Goal: Information Seeking & Learning: Learn about a topic

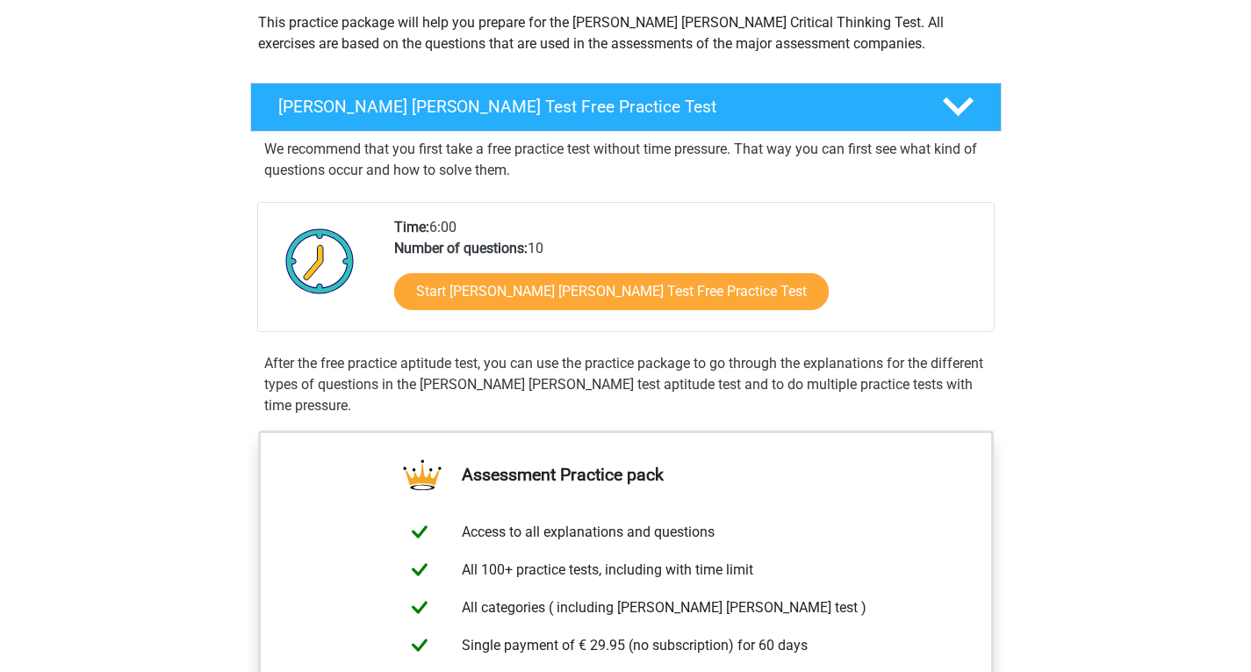
scroll to position [205, 0]
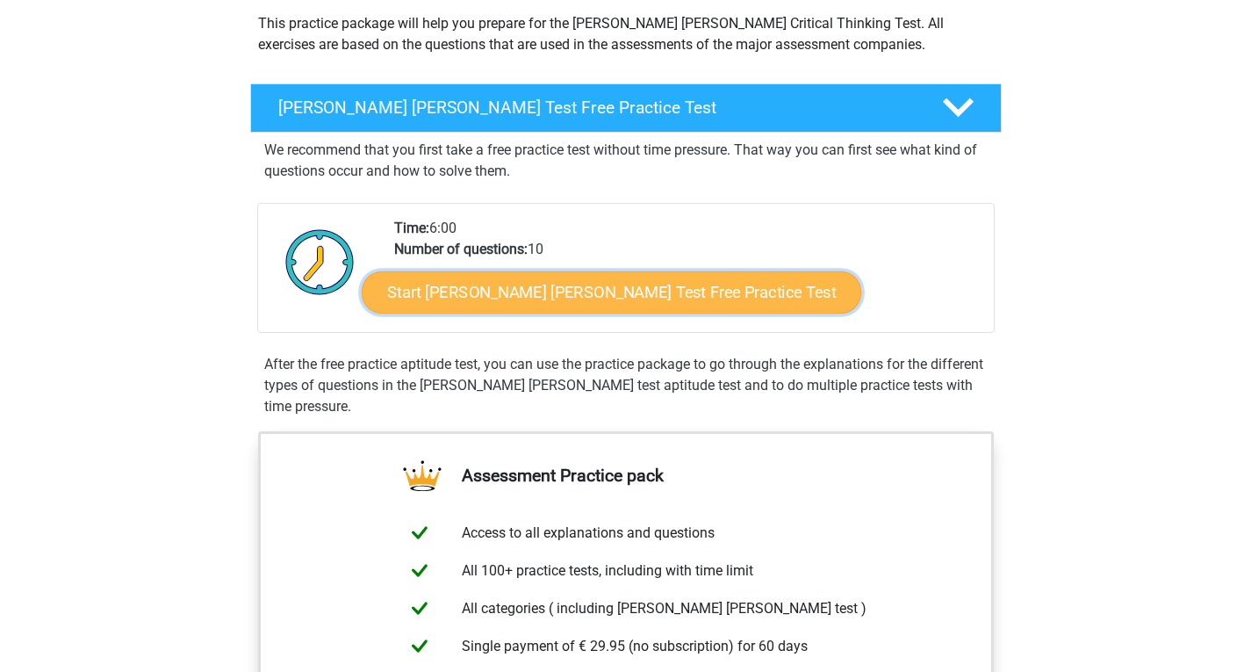
click at [623, 289] on link "Start [PERSON_NAME] [PERSON_NAME] Test Free Practice Test" at bounding box center [612, 292] width 500 height 42
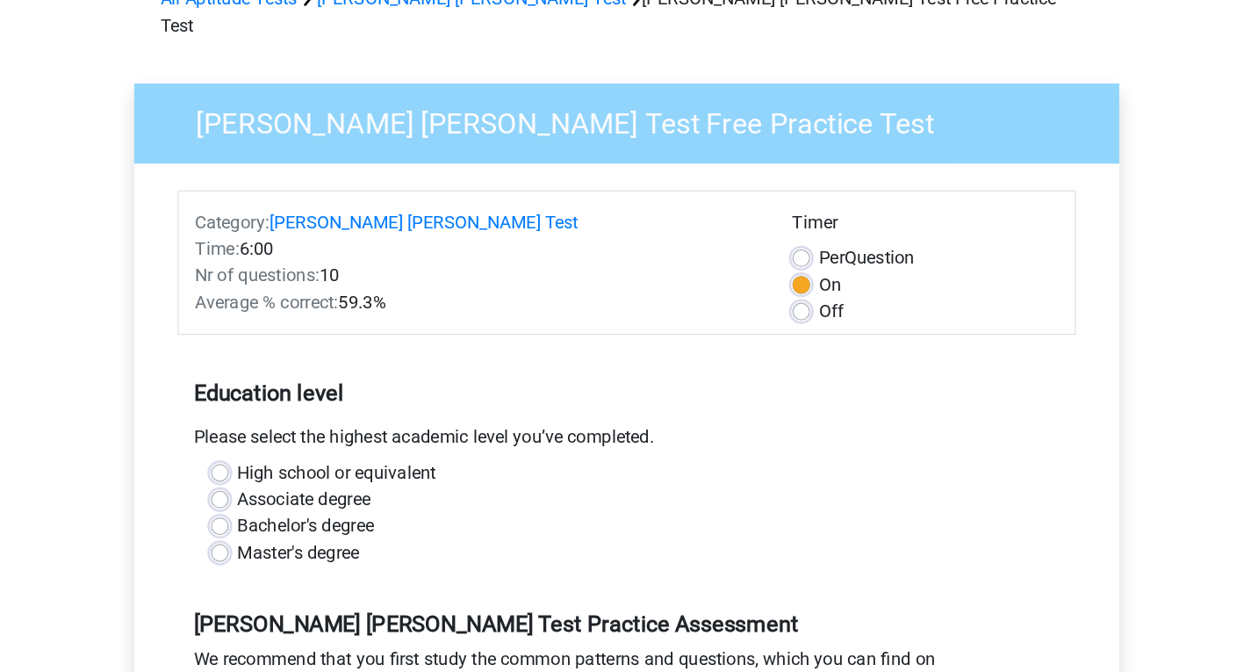
click at [778, 334] on label "Off" at bounding box center [788, 344] width 20 height 21
click at [761, 334] on input "Off" at bounding box center [764, 343] width 14 height 18
radio input "true"
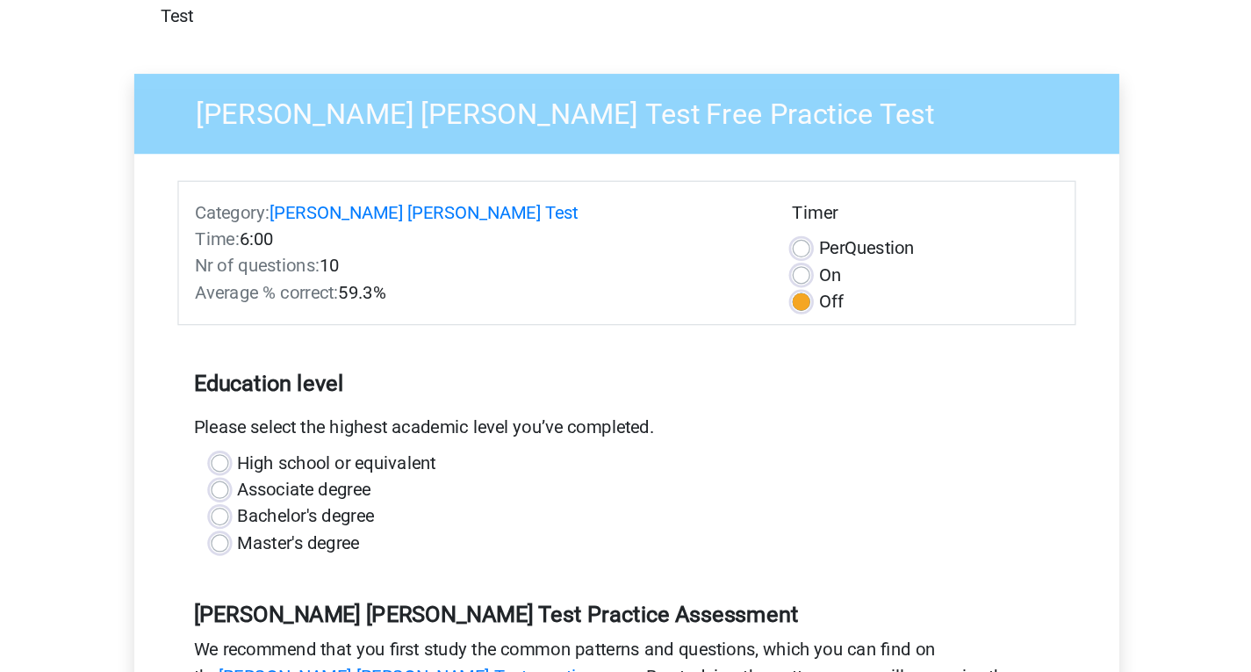
click at [778, 313] on label "On" at bounding box center [787, 323] width 18 height 21
click at [764, 313] on input "On" at bounding box center [764, 322] width 14 height 18
radio input "true"
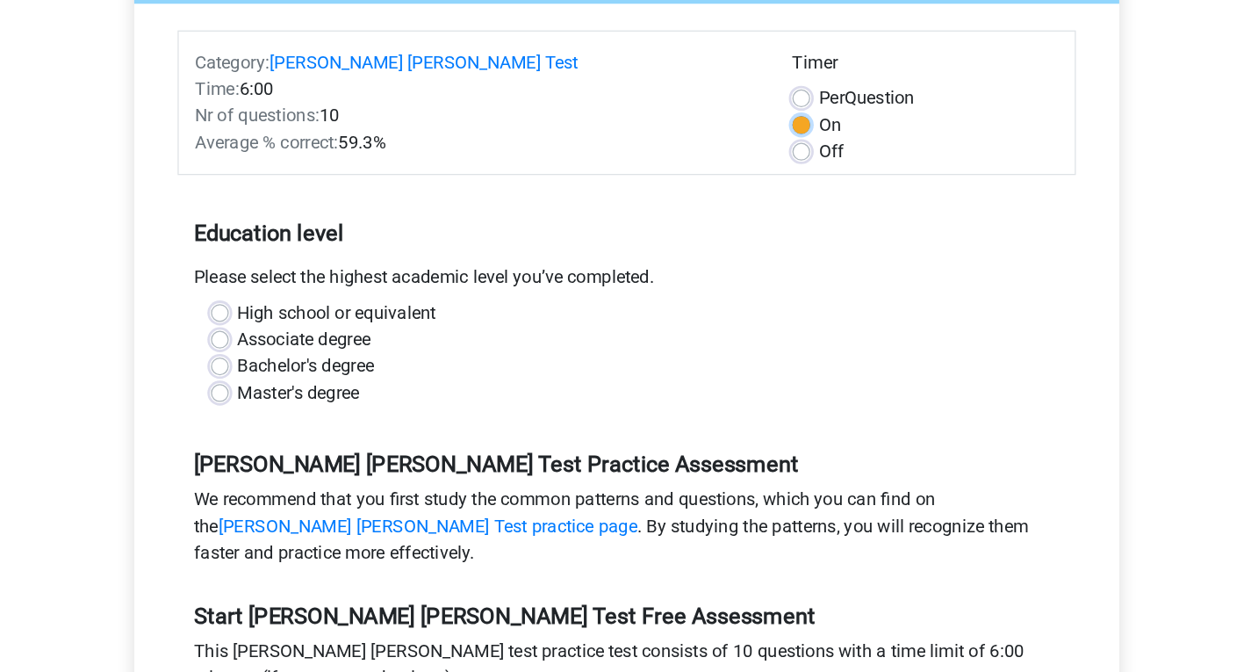
scroll to position [95, 0]
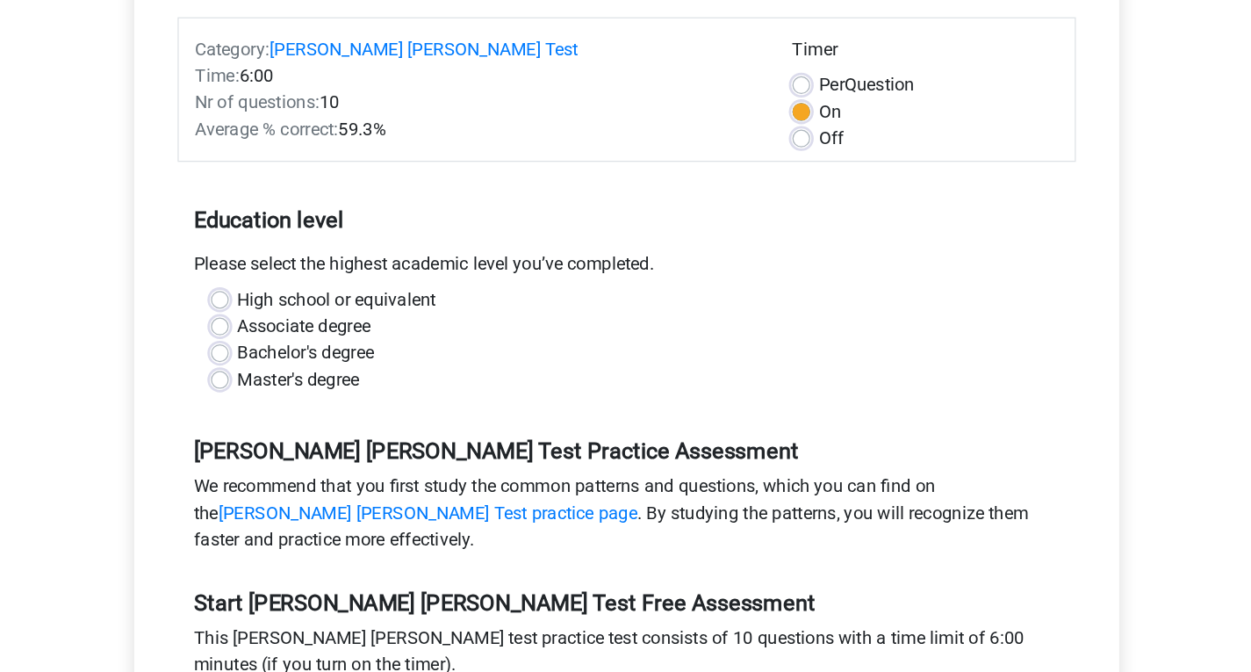
click at [319, 430] on label "Master's degree" at bounding box center [367, 440] width 97 height 21
click at [298, 430] on input "Master's degree" at bounding box center [305, 439] width 14 height 18
radio input "true"
click at [778, 240] on label "Off" at bounding box center [788, 250] width 20 height 21
click at [764, 240] on input "Off" at bounding box center [764, 249] width 14 height 18
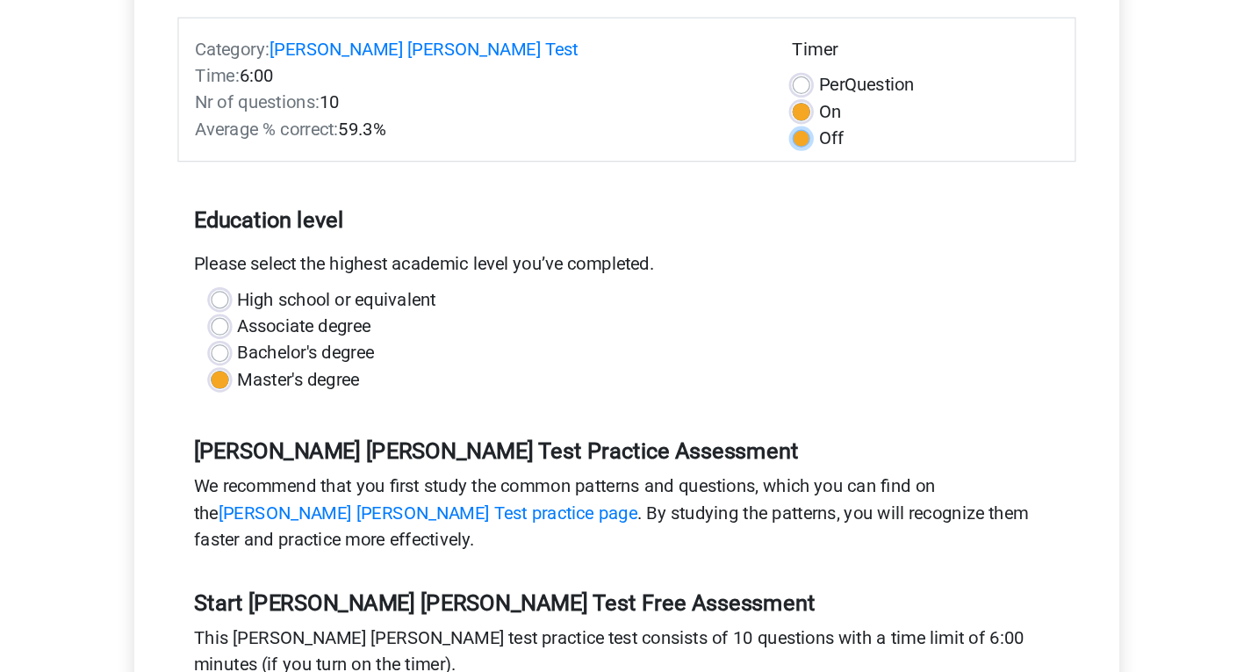
radio input "true"
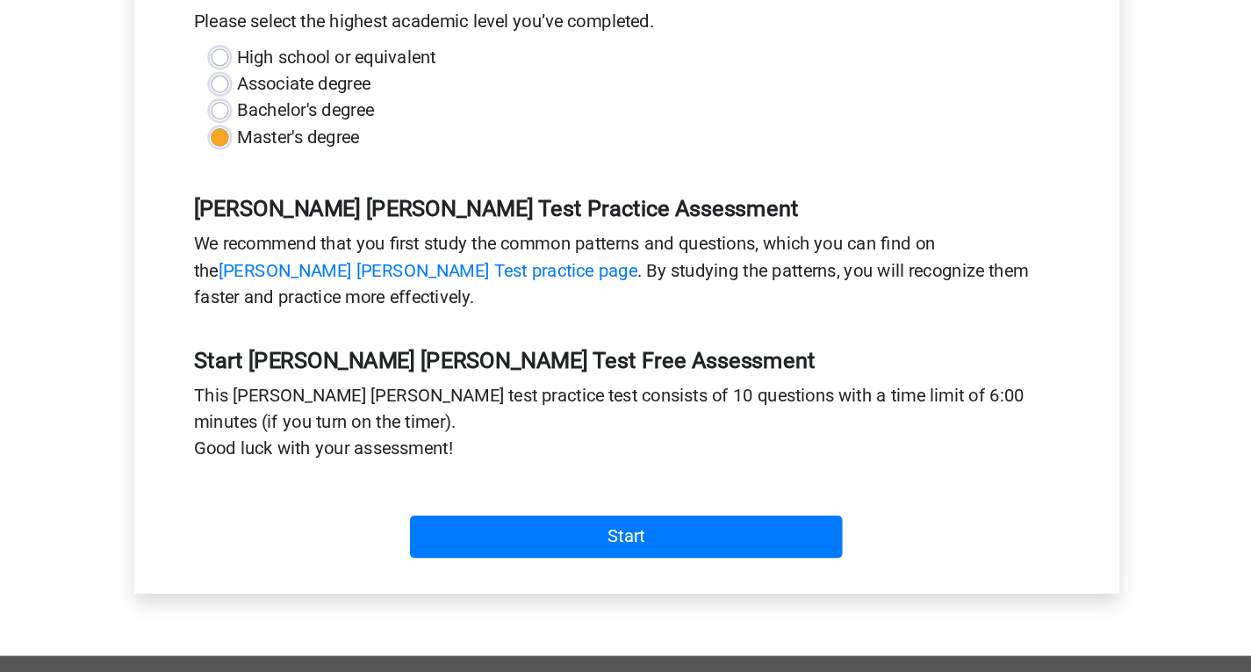
scroll to position [288, 0]
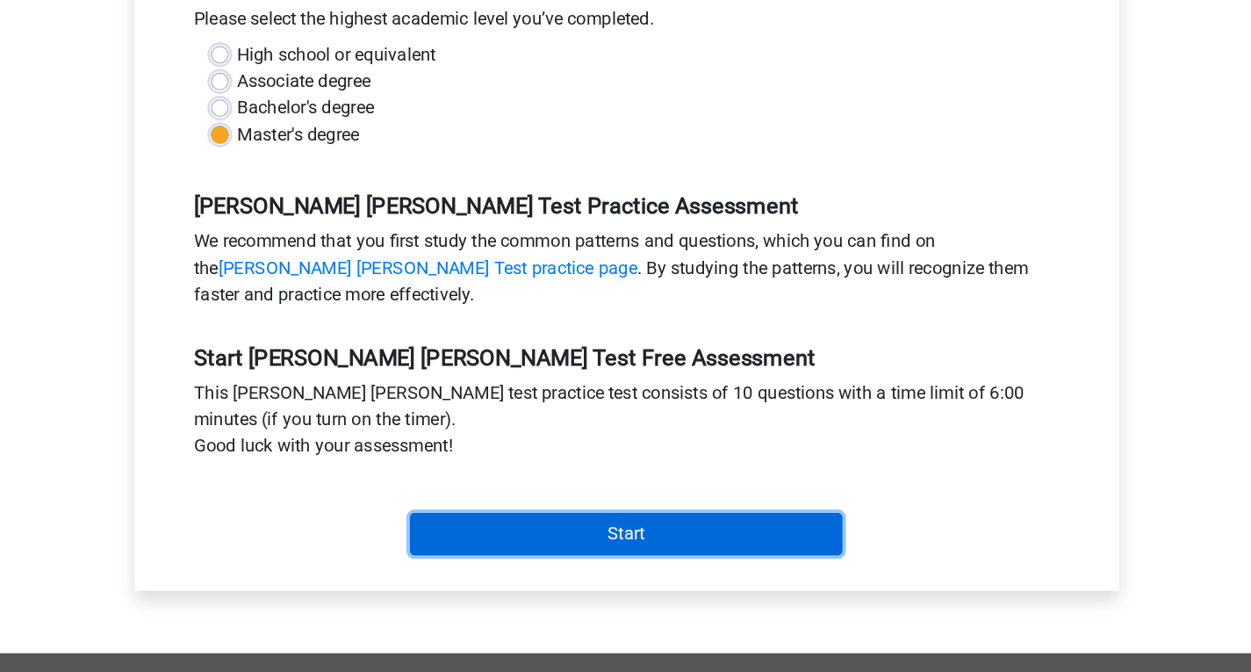
click at [621, 546] on input "Start" at bounding box center [626, 562] width 342 height 33
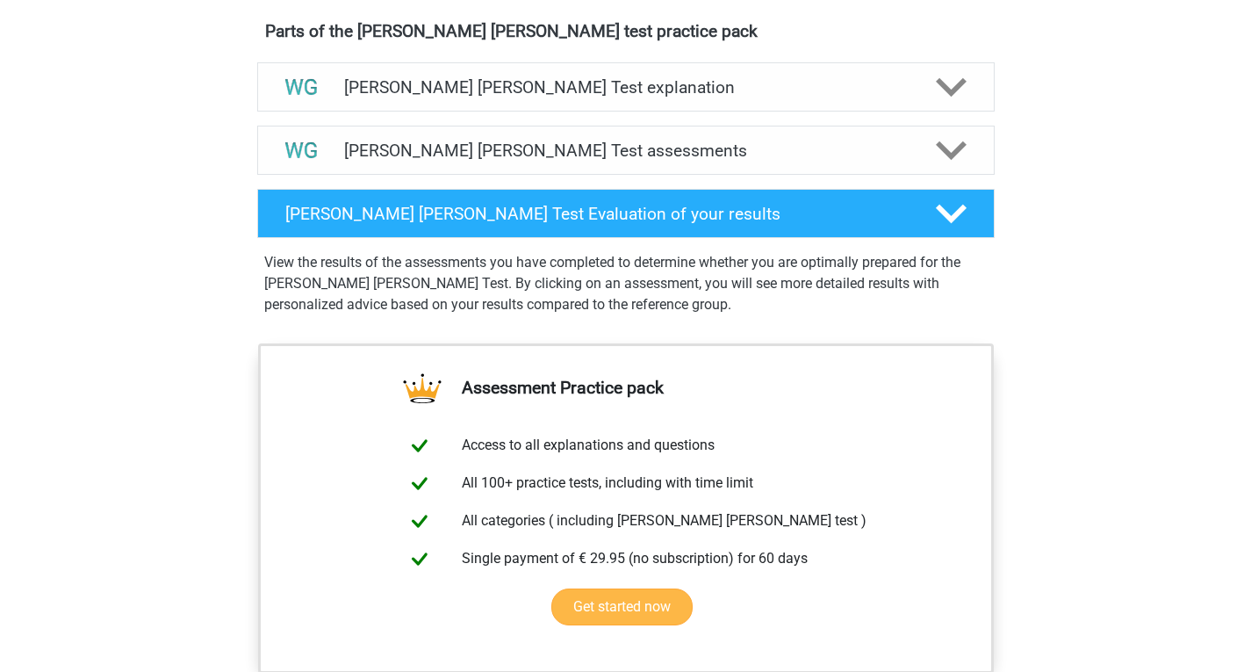
scroll to position [968, 0]
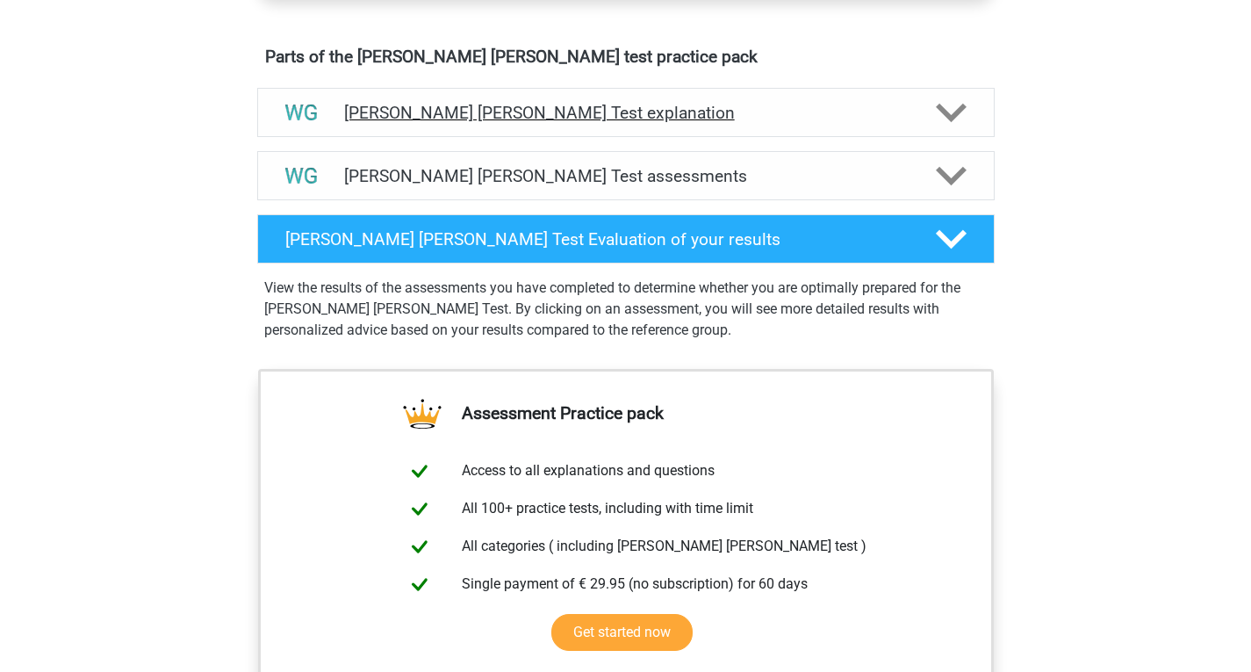
click at [961, 119] on icon at bounding box center [951, 112] width 31 height 31
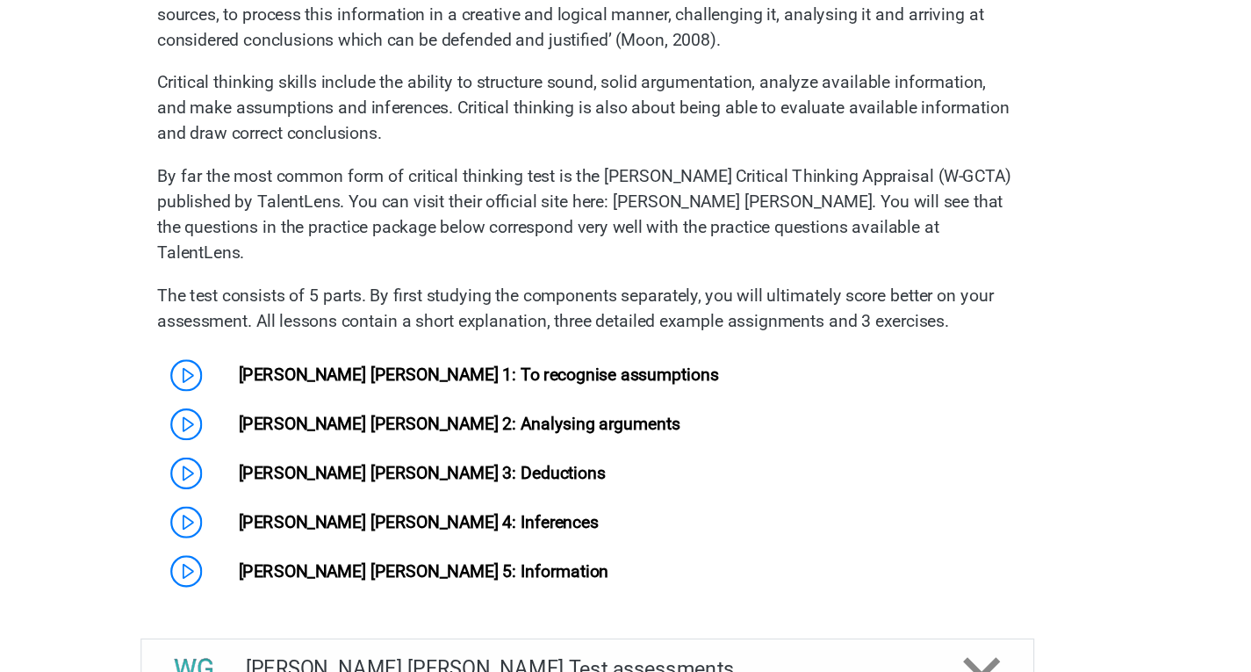
scroll to position [1081, 0]
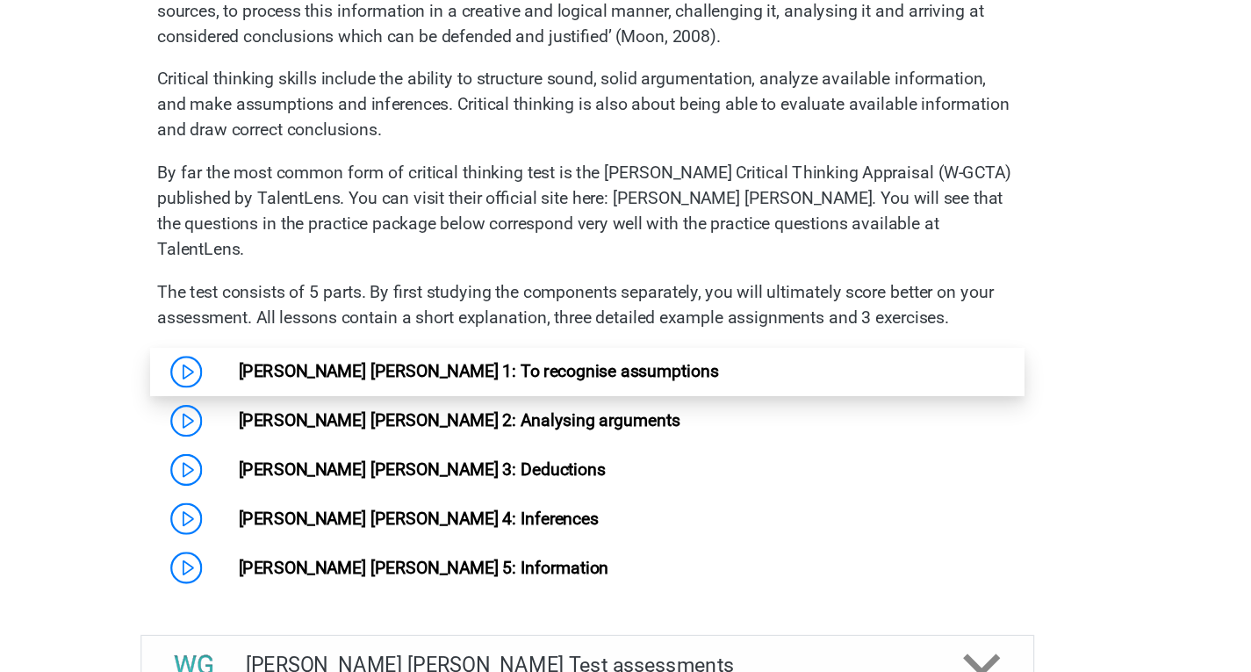
click at [565, 415] on link "[PERSON_NAME] [PERSON_NAME] 1: To recognise assumptions" at bounding box center [536, 423] width 396 height 17
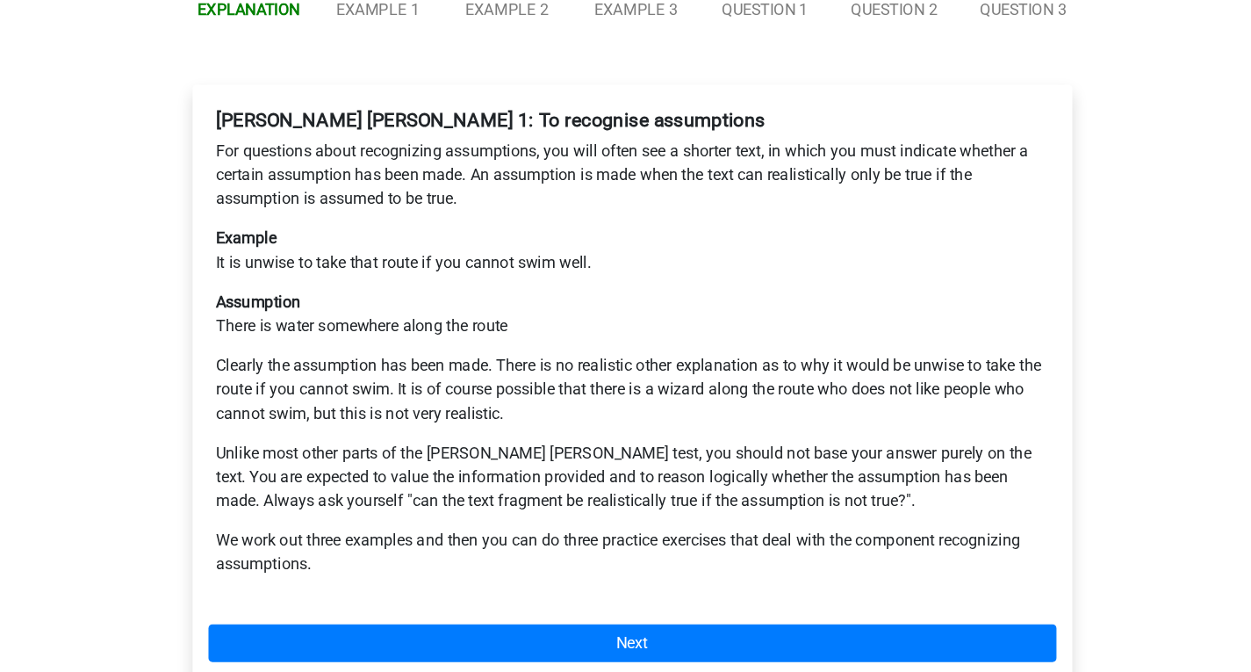
scroll to position [212, 0]
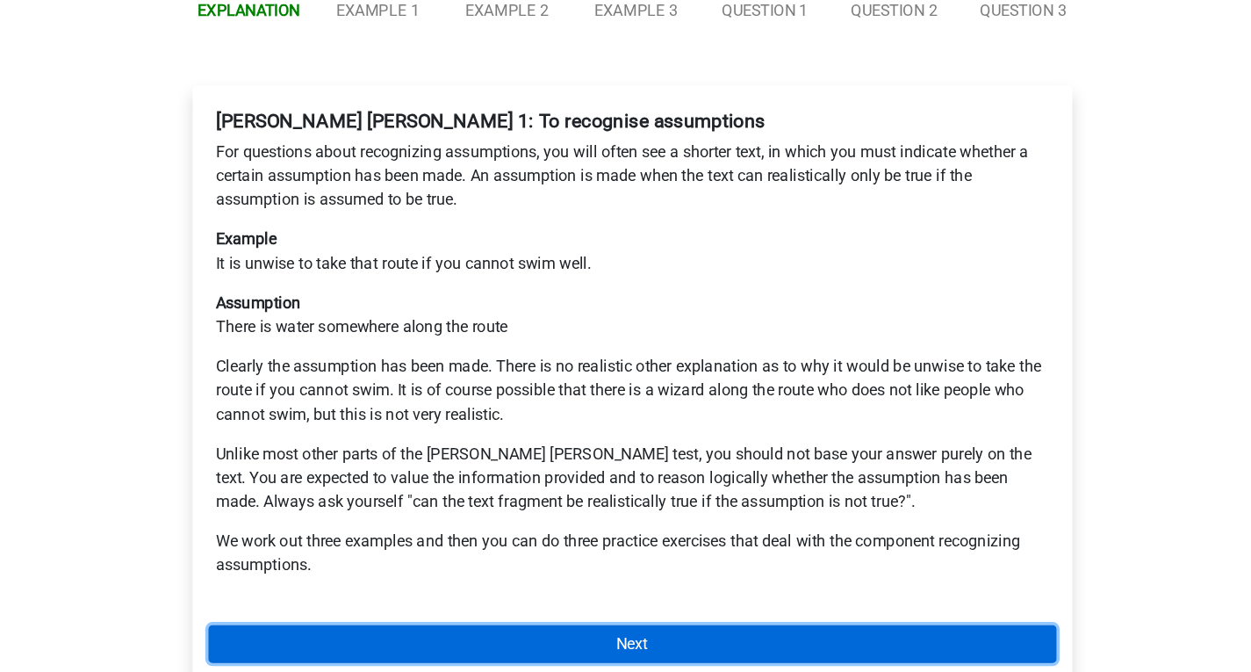
click at [642, 629] on link "Next" at bounding box center [626, 645] width 750 height 33
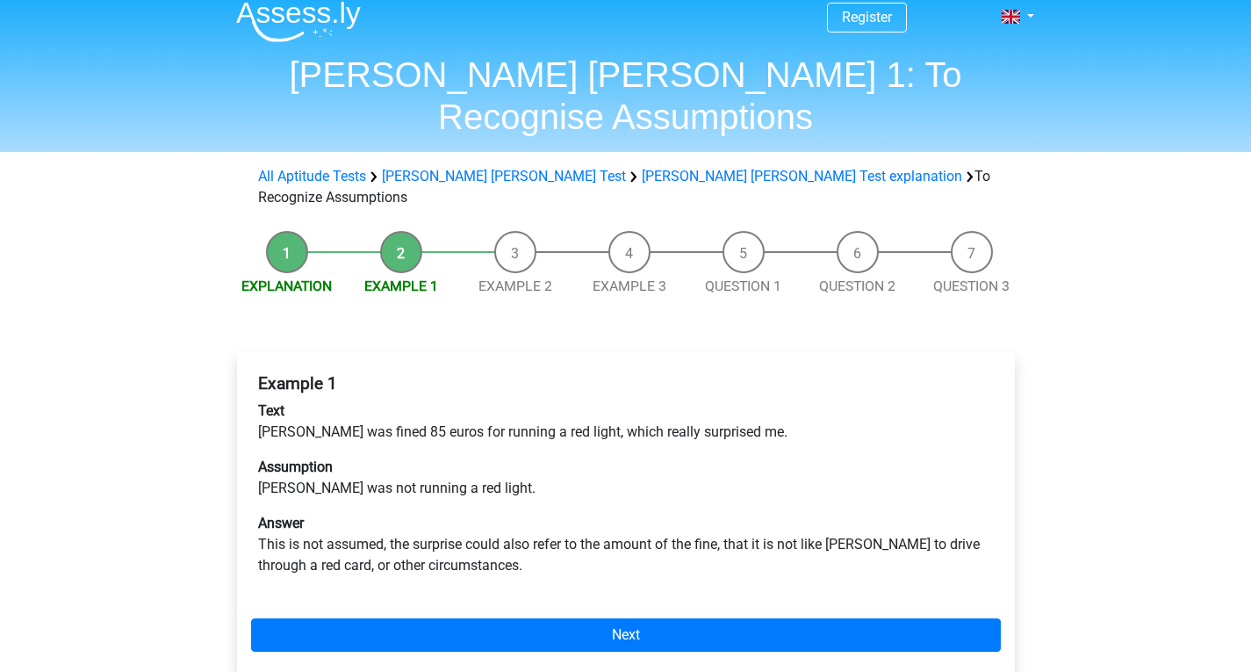
scroll to position [14, 0]
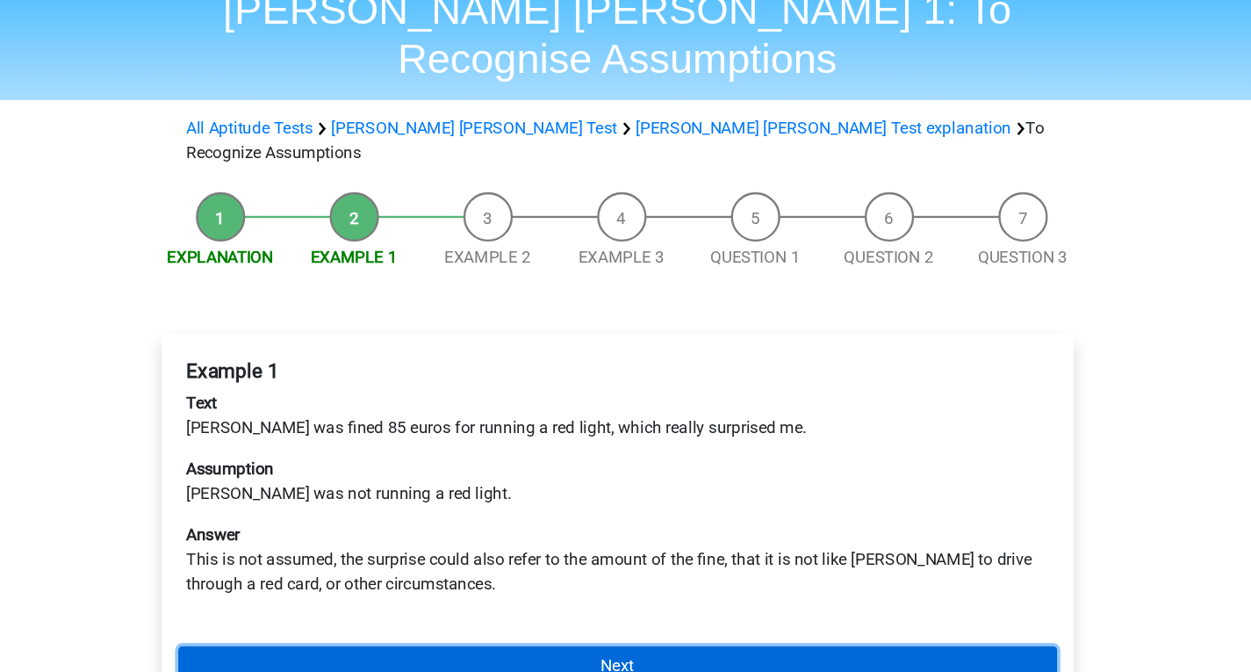
click at [660, 617] on link "Next" at bounding box center [626, 633] width 750 height 33
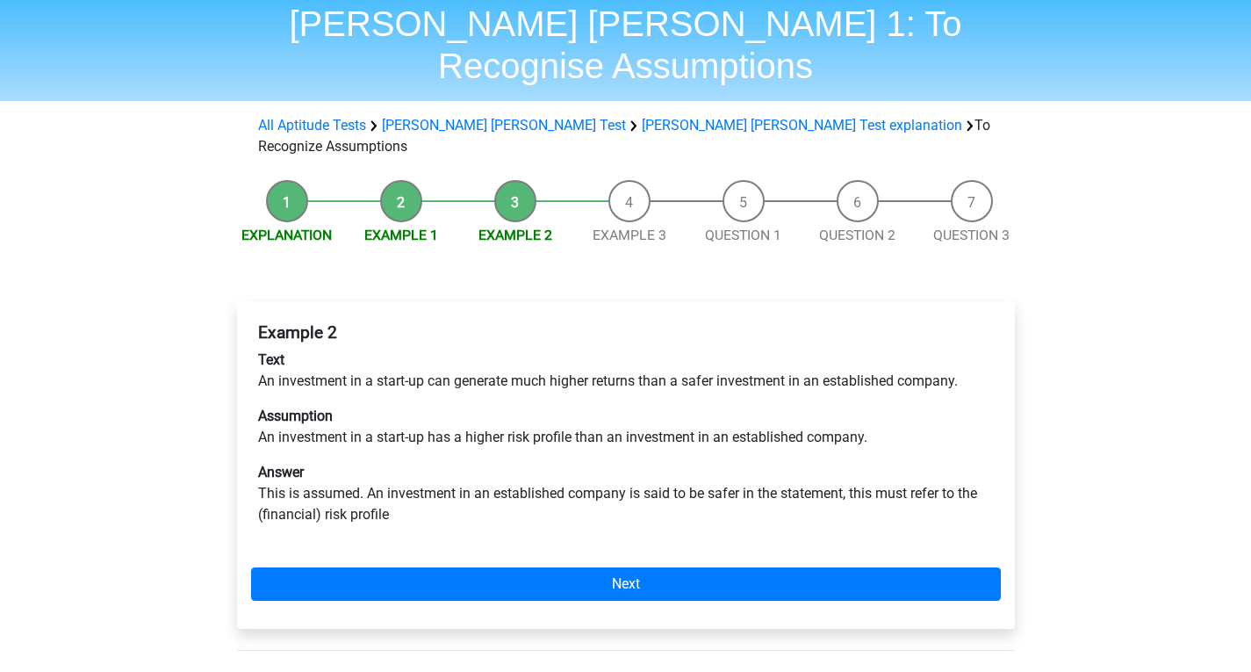
scroll to position [65, 0]
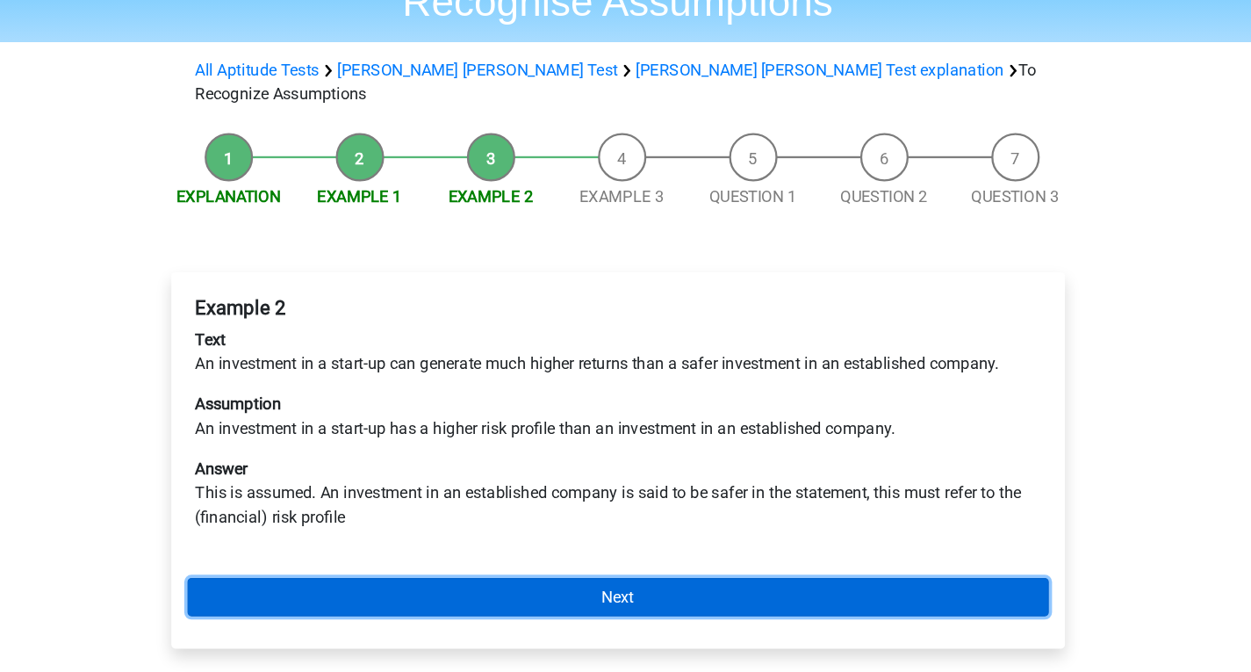
click at [653, 566] on link "Next" at bounding box center [626, 582] width 750 height 33
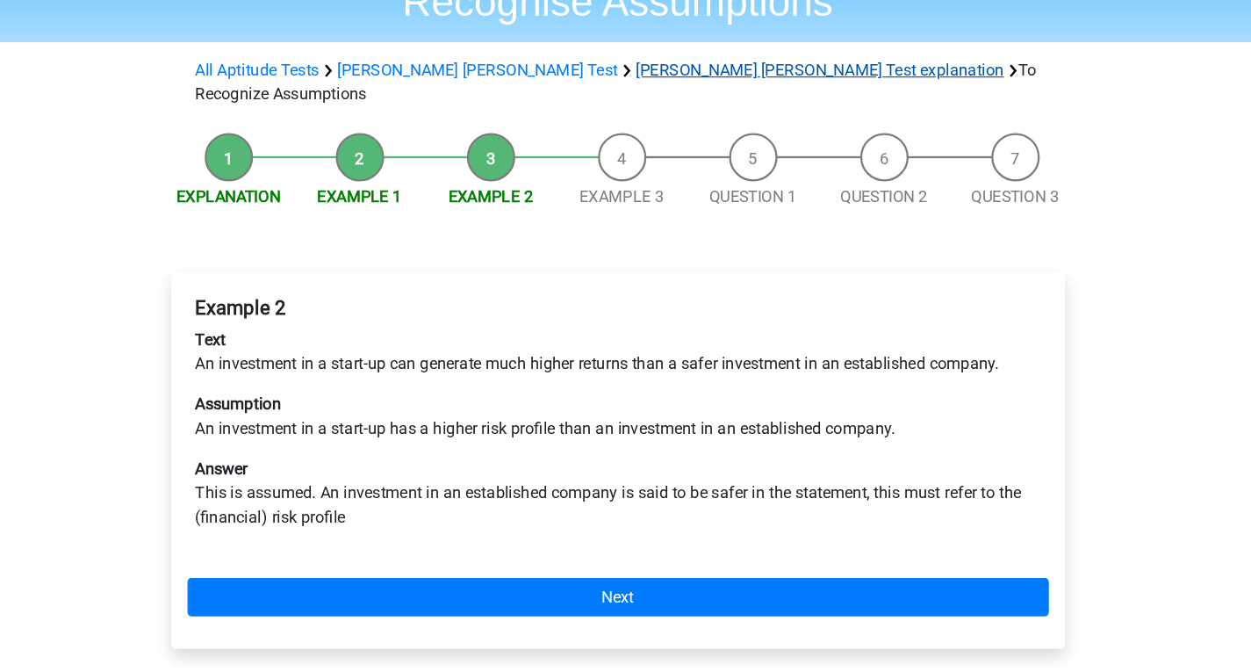
click at [642, 116] on link "[PERSON_NAME] [PERSON_NAME] Test explanation" at bounding box center [802, 124] width 320 height 17
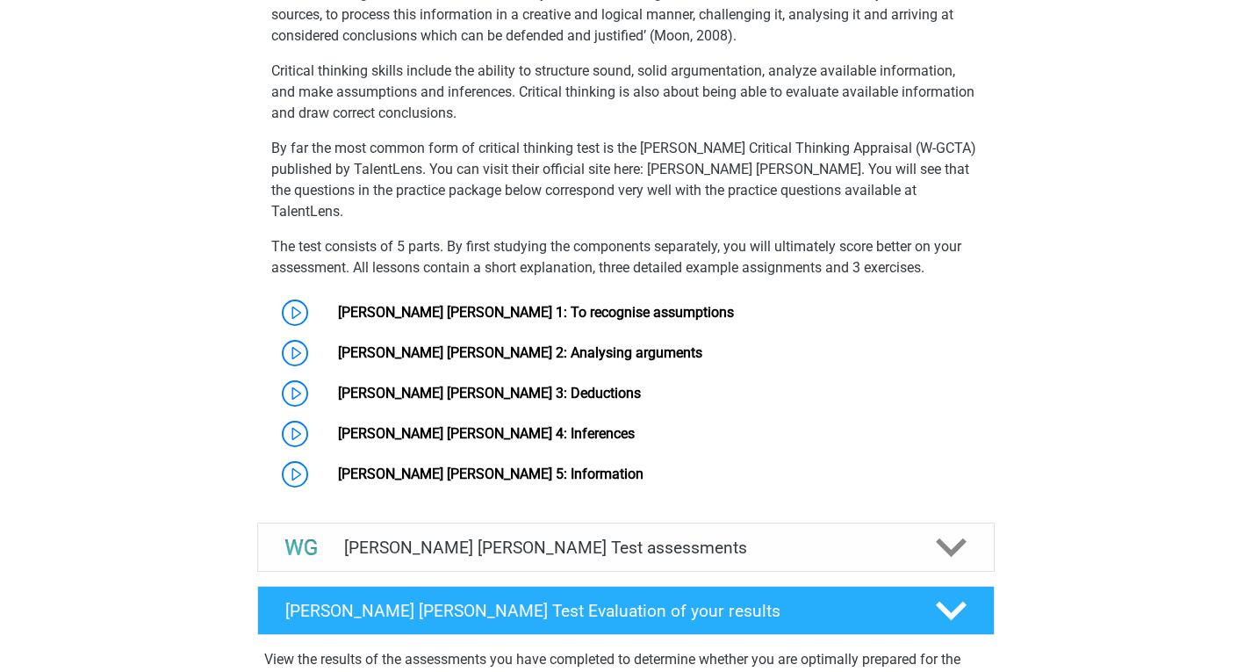
scroll to position [1193, 0]
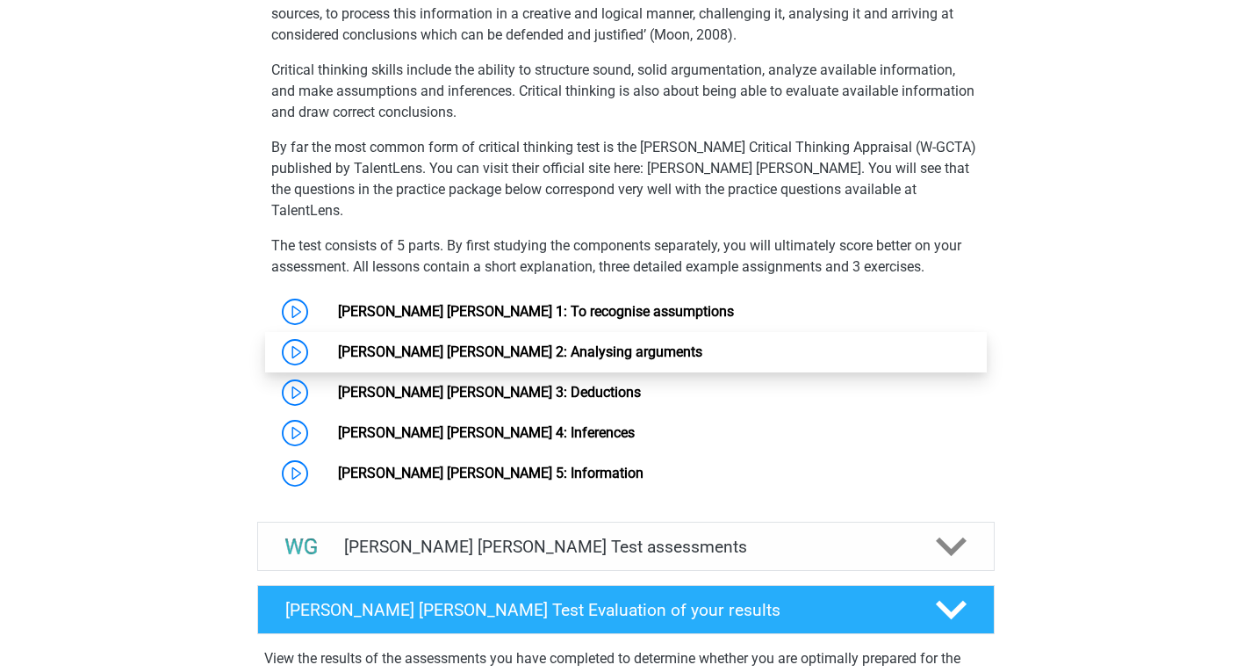
click at [455, 343] on link "[PERSON_NAME] [PERSON_NAME] 2: Analysing arguments" at bounding box center [520, 351] width 364 height 17
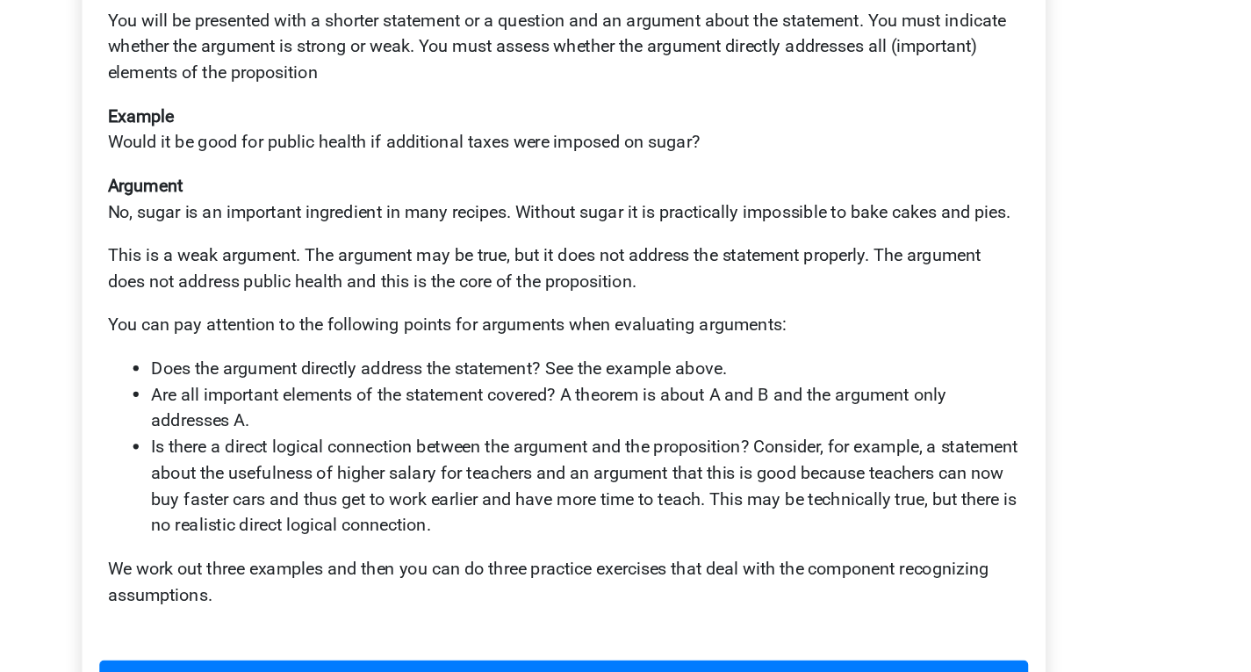
scroll to position [278, 0]
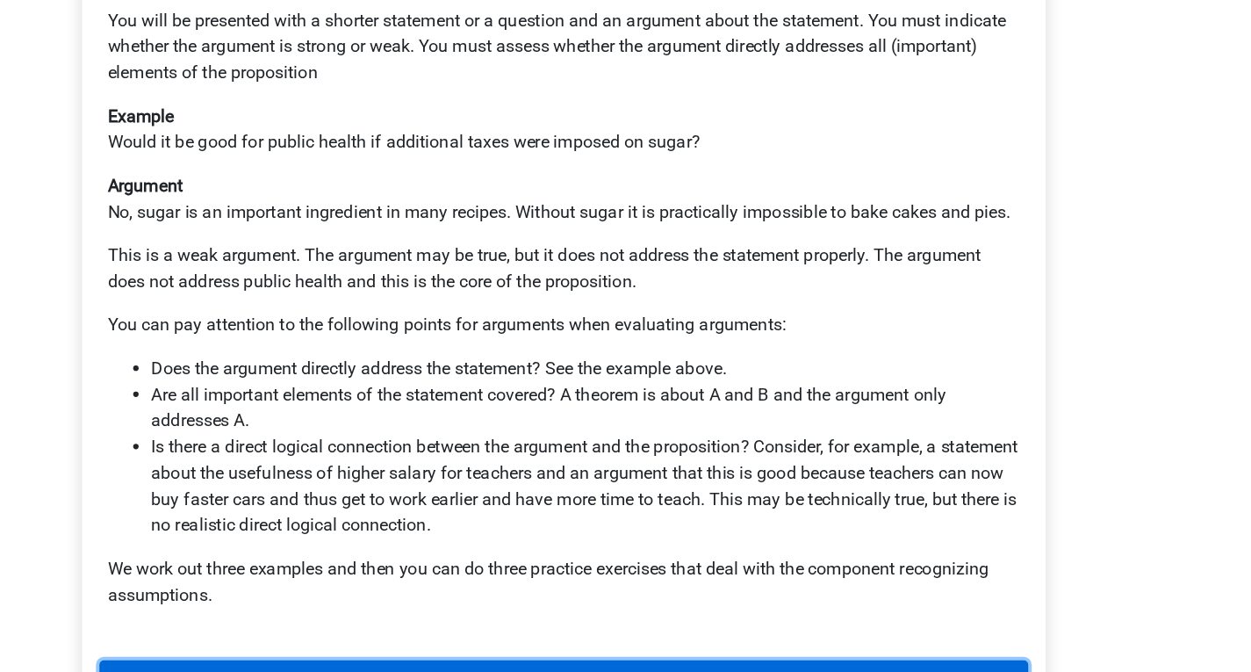
click at [665, 662] on link "Next" at bounding box center [626, 678] width 750 height 33
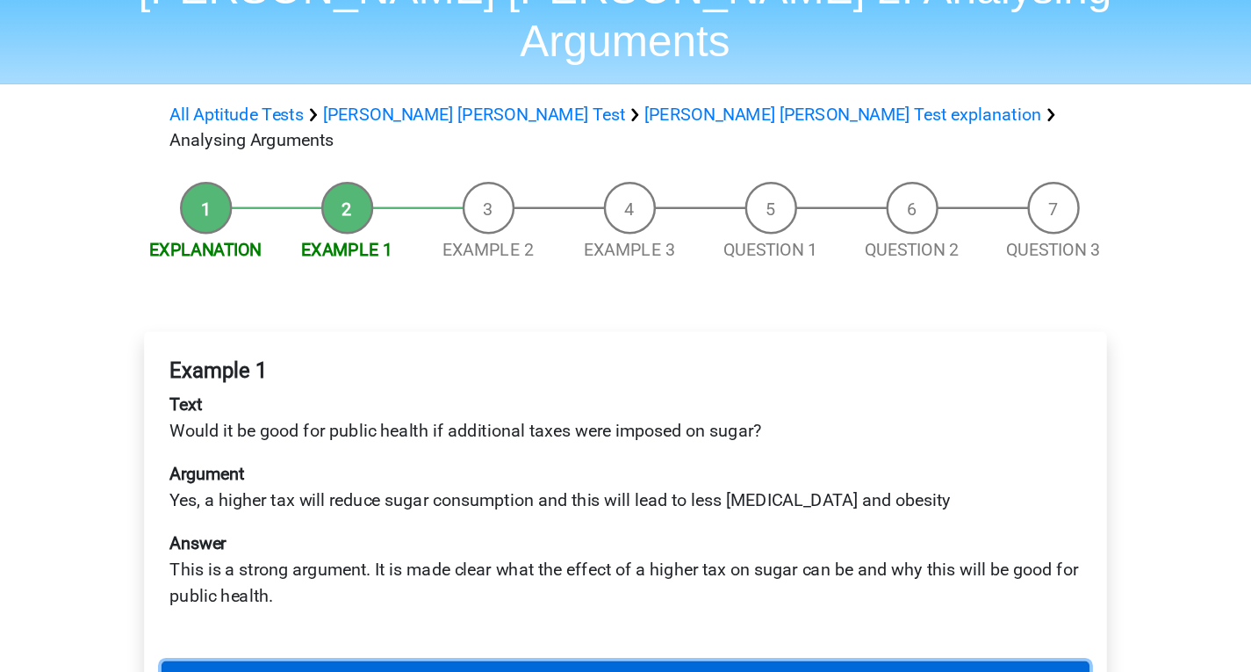
click at [640, 631] on link "Next" at bounding box center [626, 647] width 750 height 33
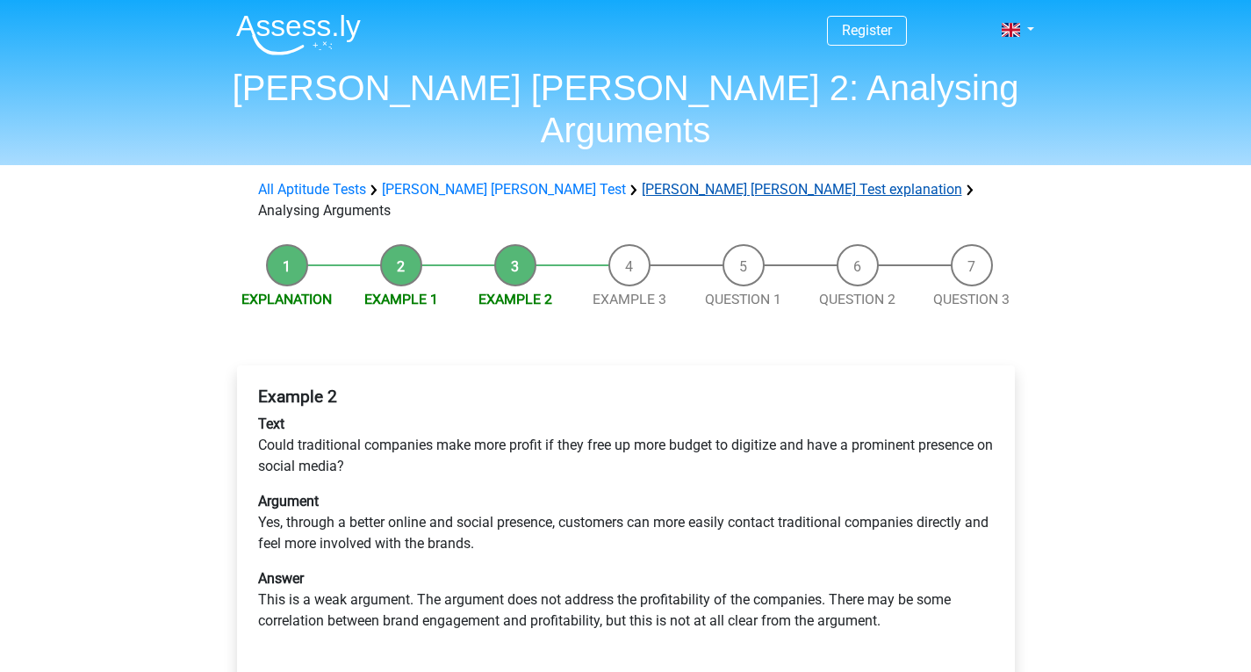
click at [642, 181] on link "[PERSON_NAME] [PERSON_NAME] Test explanation" at bounding box center [802, 189] width 320 height 17
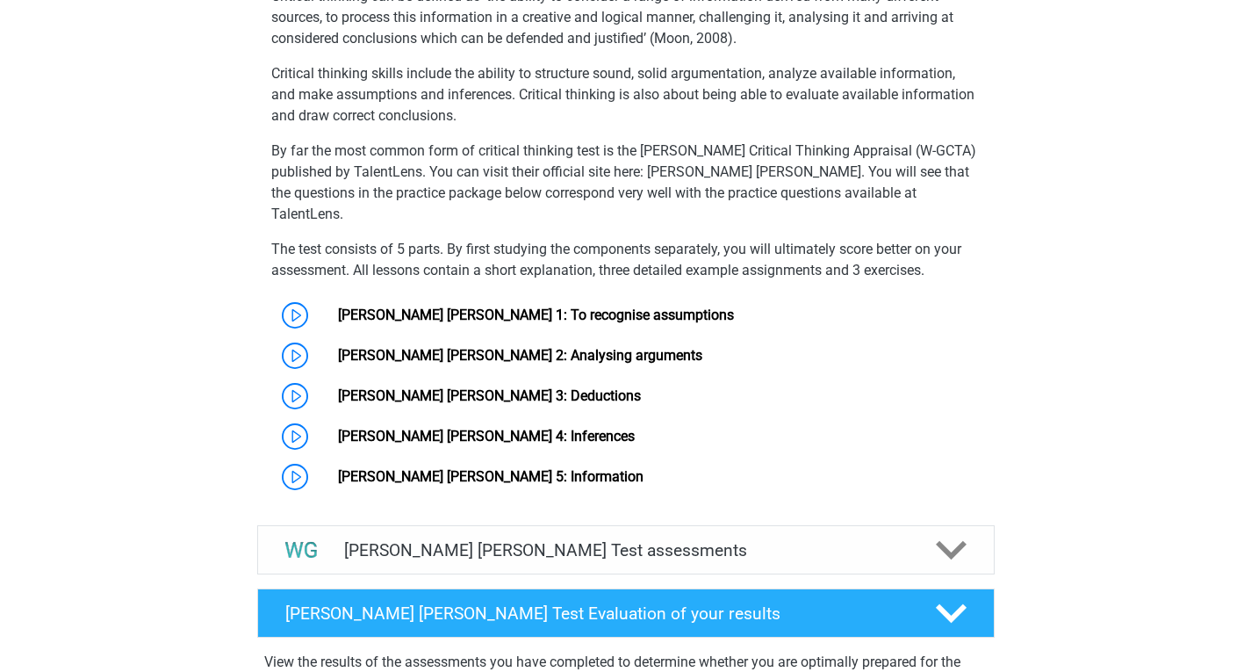
scroll to position [1190, 0]
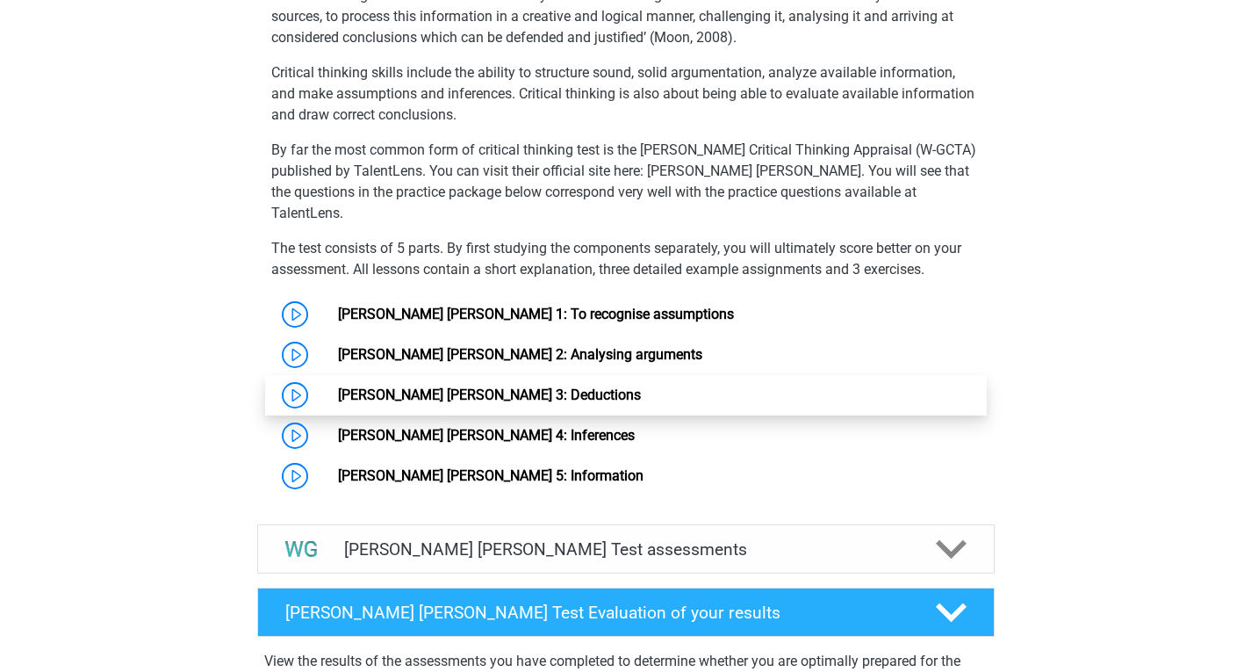
click at [391, 386] on link "[PERSON_NAME] [PERSON_NAME] 3: Deductions" at bounding box center [489, 394] width 303 height 17
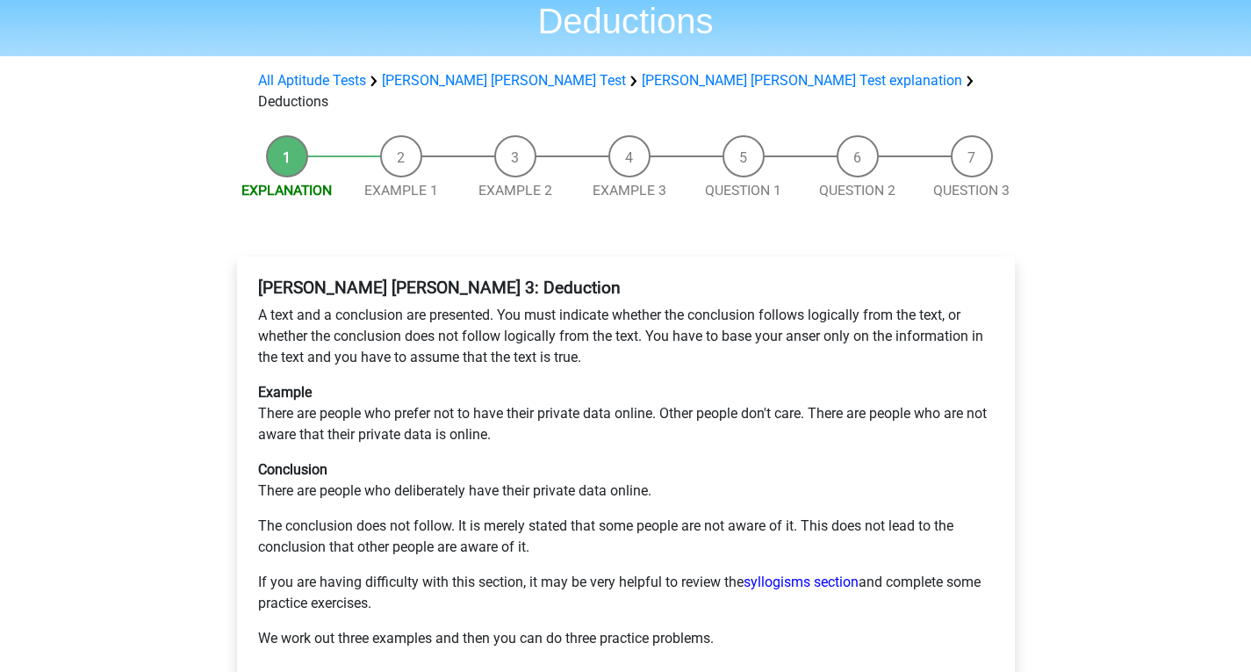
scroll to position [111, 0]
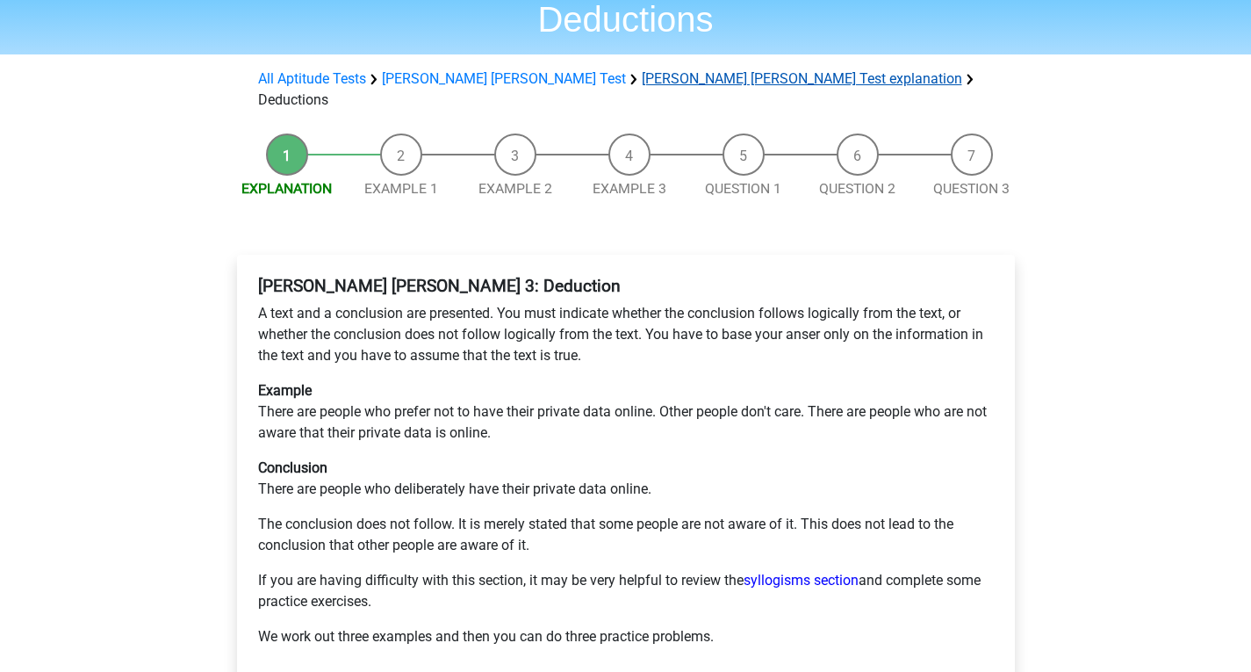
click at [642, 70] on link "[PERSON_NAME] [PERSON_NAME] Test explanation" at bounding box center [802, 78] width 320 height 17
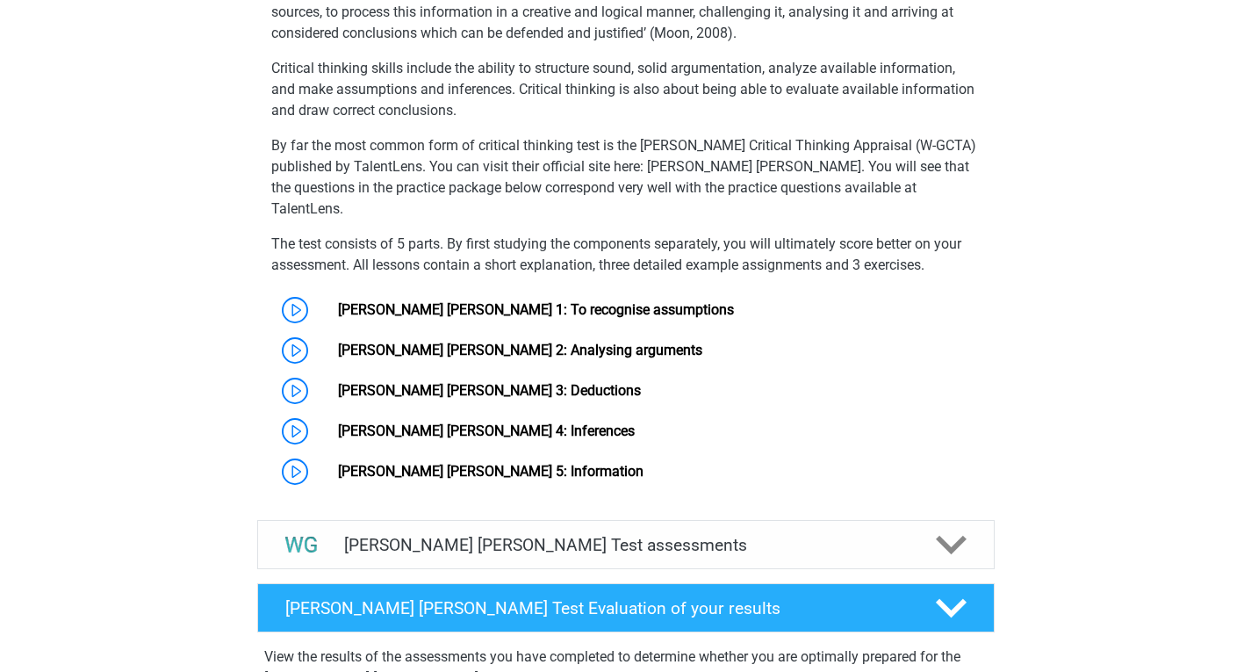
scroll to position [1196, 0]
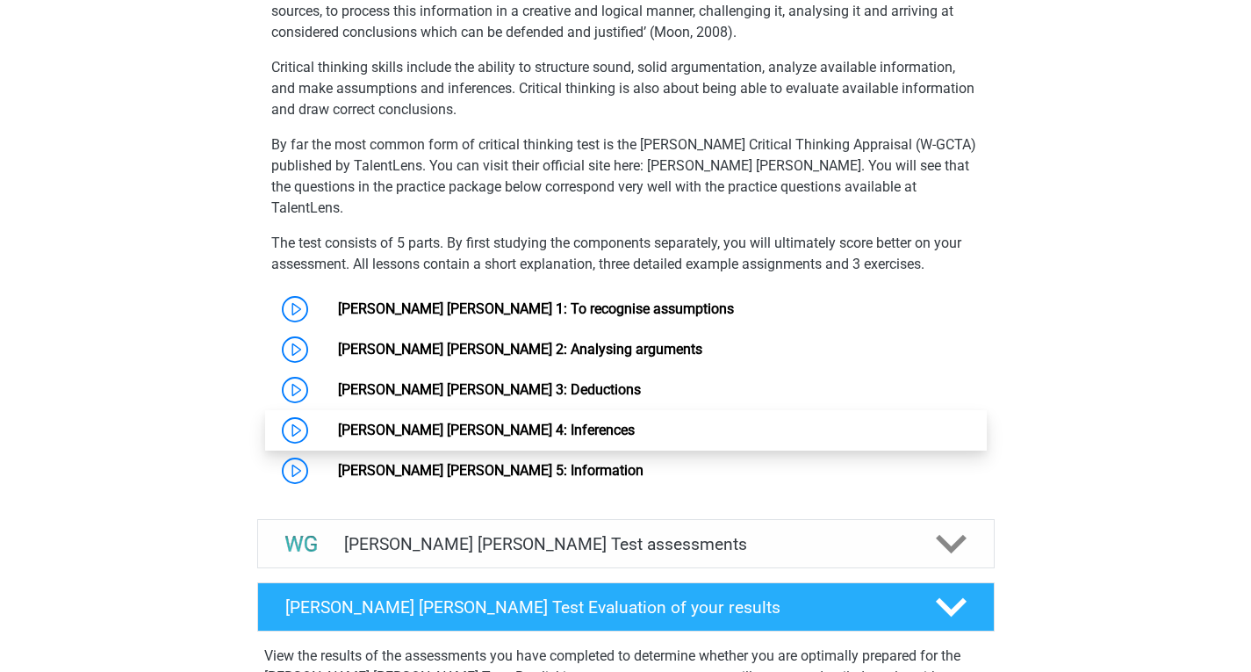
click at [432, 421] on link "[PERSON_NAME] [PERSON_NAME] 4: Inferences" at bounding box center [486, 429] width 297 height 17
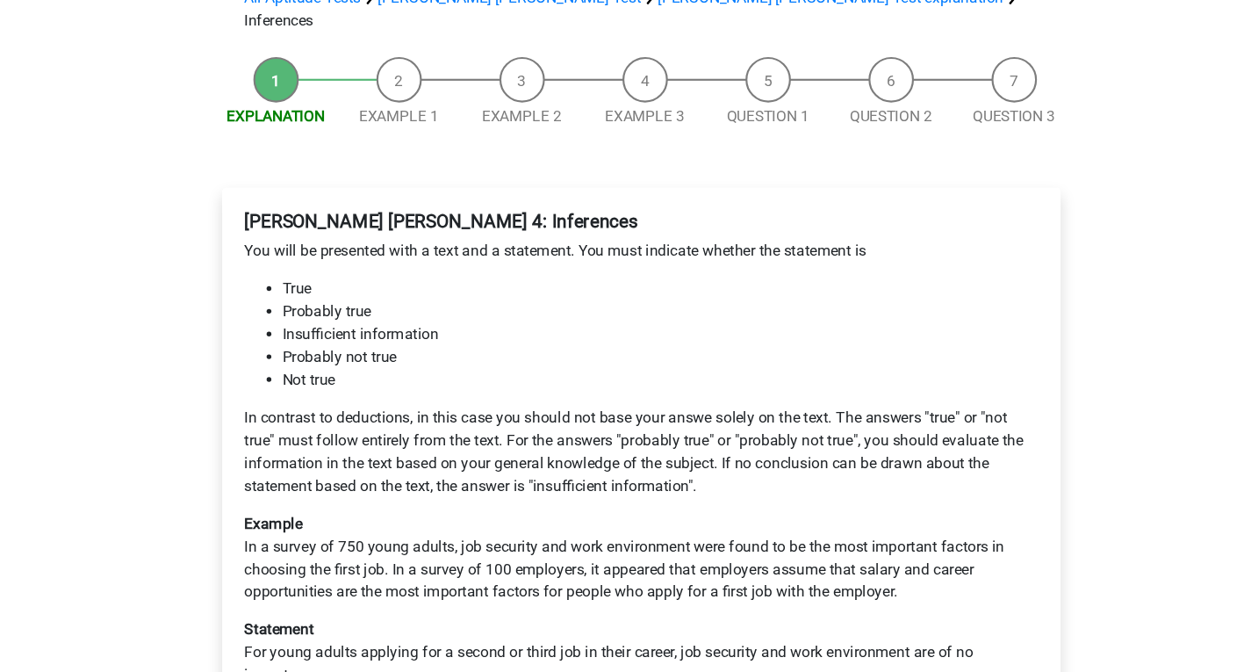
scroll to position [31, 0]
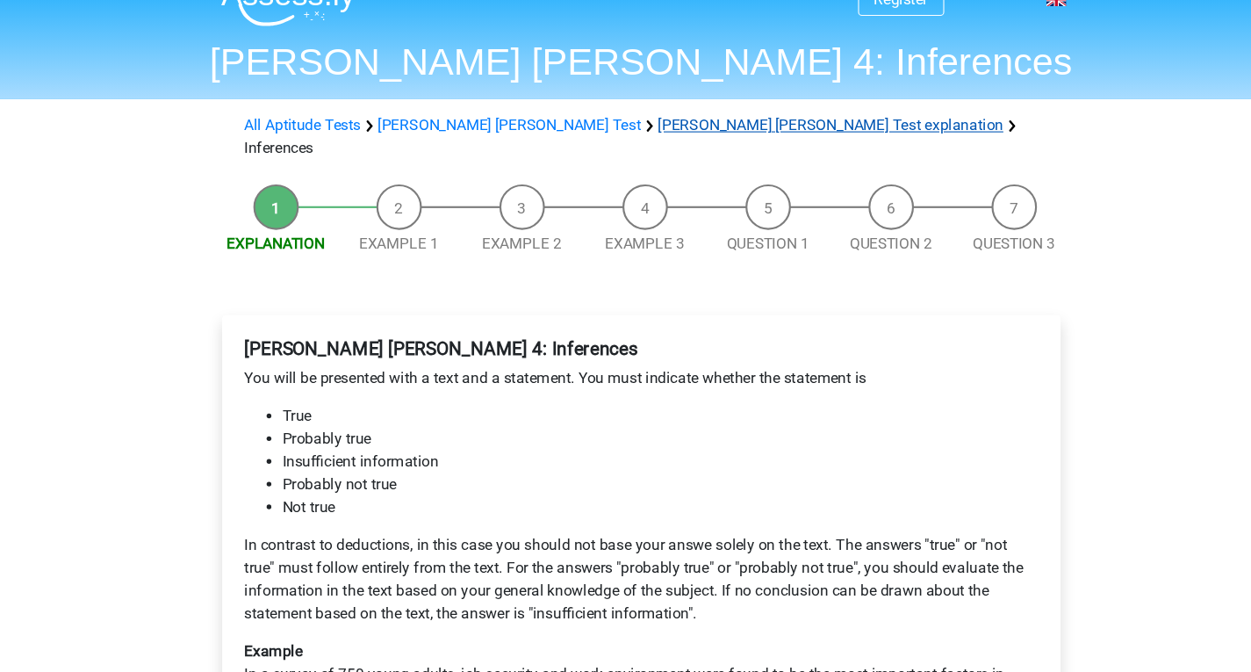
click at [642, 118] on link "[PERSON_NAME] [PERSON_NAME] Test explanation" at bounding box center [802, 116] width 320 height 17
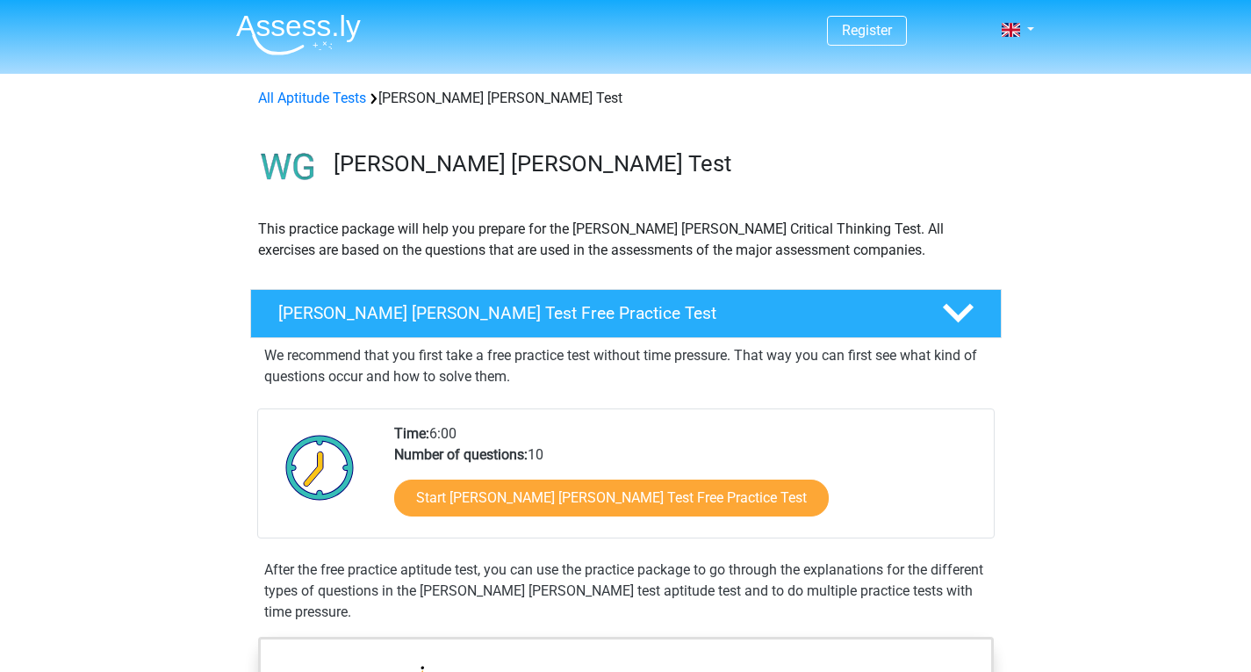
scroll to position [1322, 0]
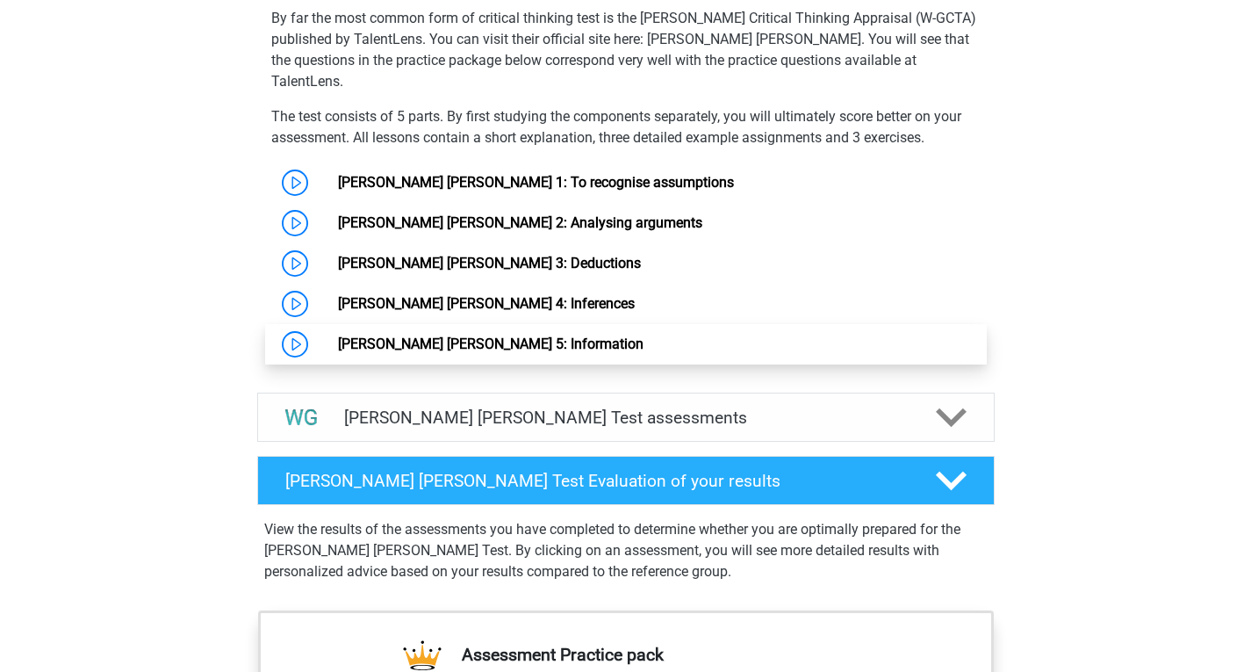
click at [430, 335] on link "Watson Glaser 5: Information" at bounding box center [491, 343] width 306 height 17
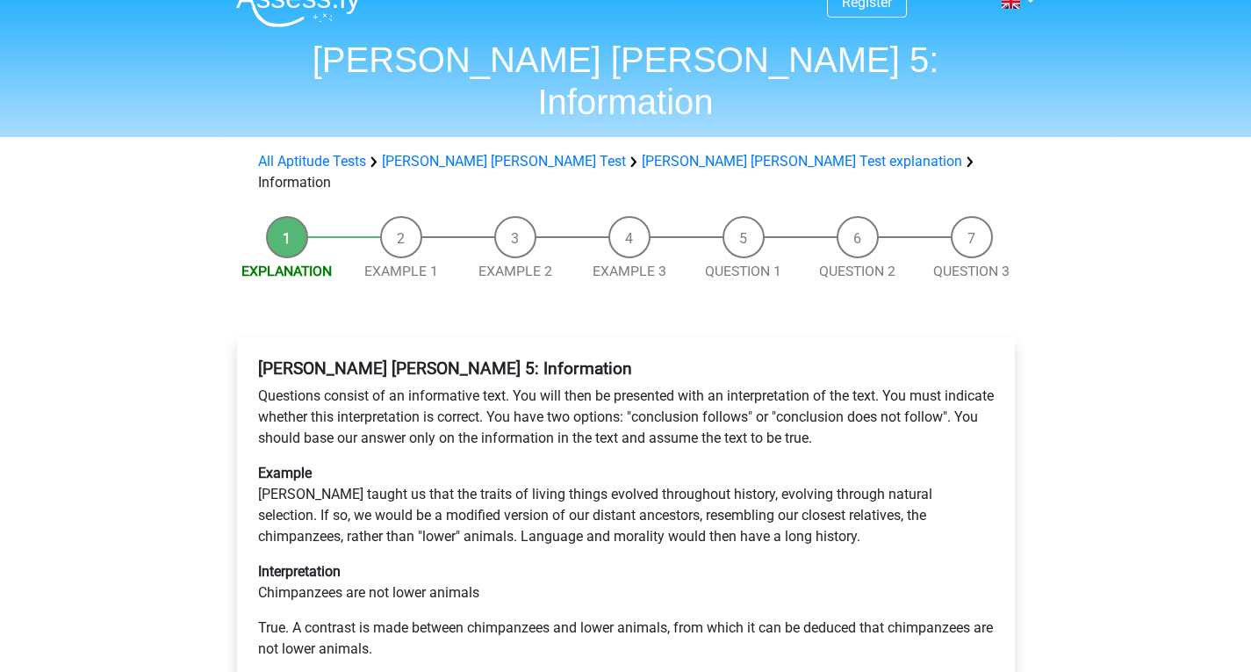
scroll to position [27, 0]
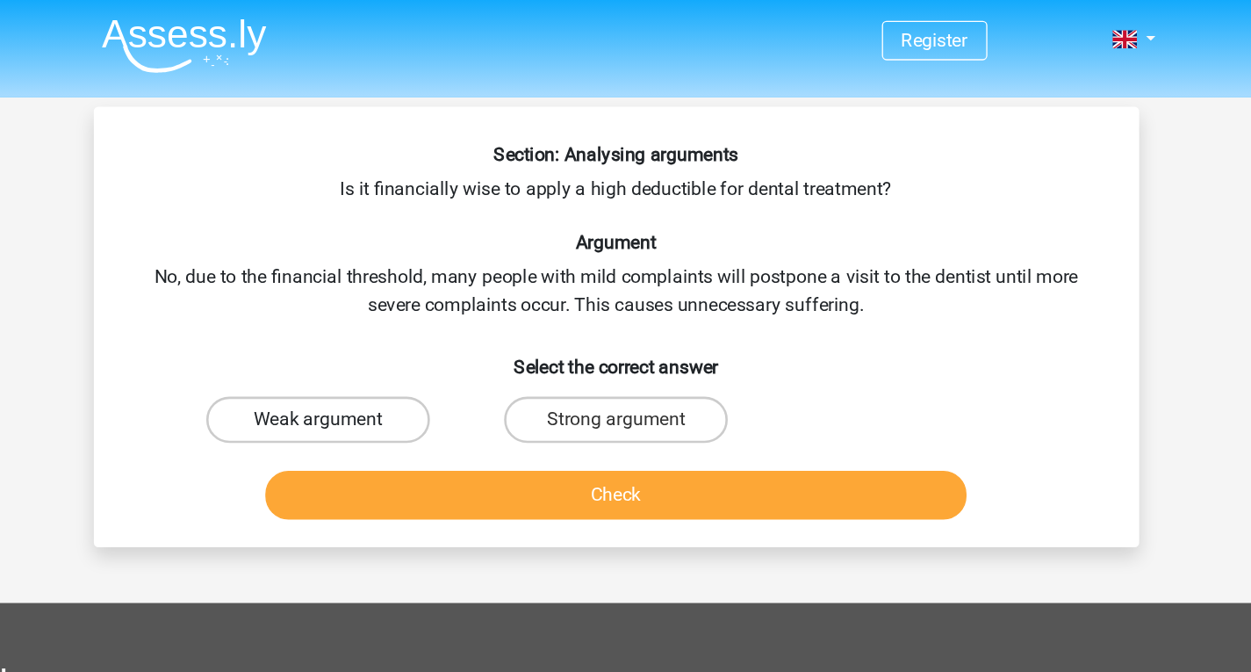
click at [440, 316] on label "Weak argument" at bounding box center [399, 317] width 169 height 35
click at [411, 318] on input "Weak argument" at bounding box center [404, 323] width 11 height 11
radio input "true"
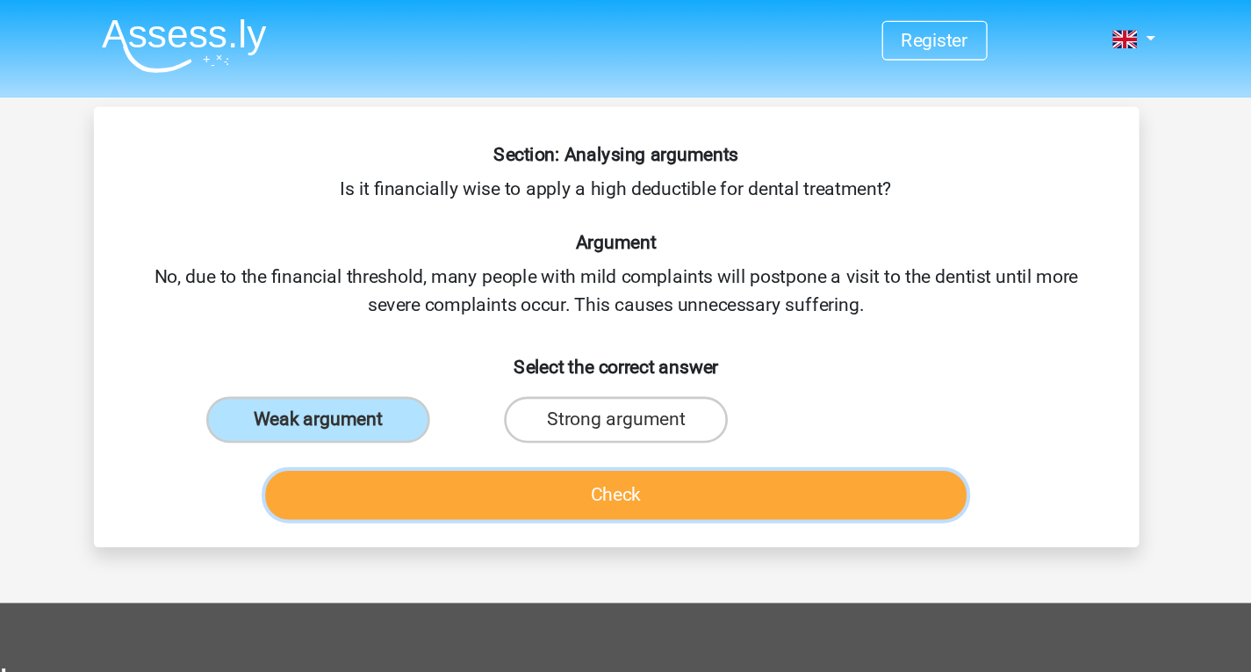
click at [601, 377] on button "Check" at bounding box center [625, 374] width 531 height 37
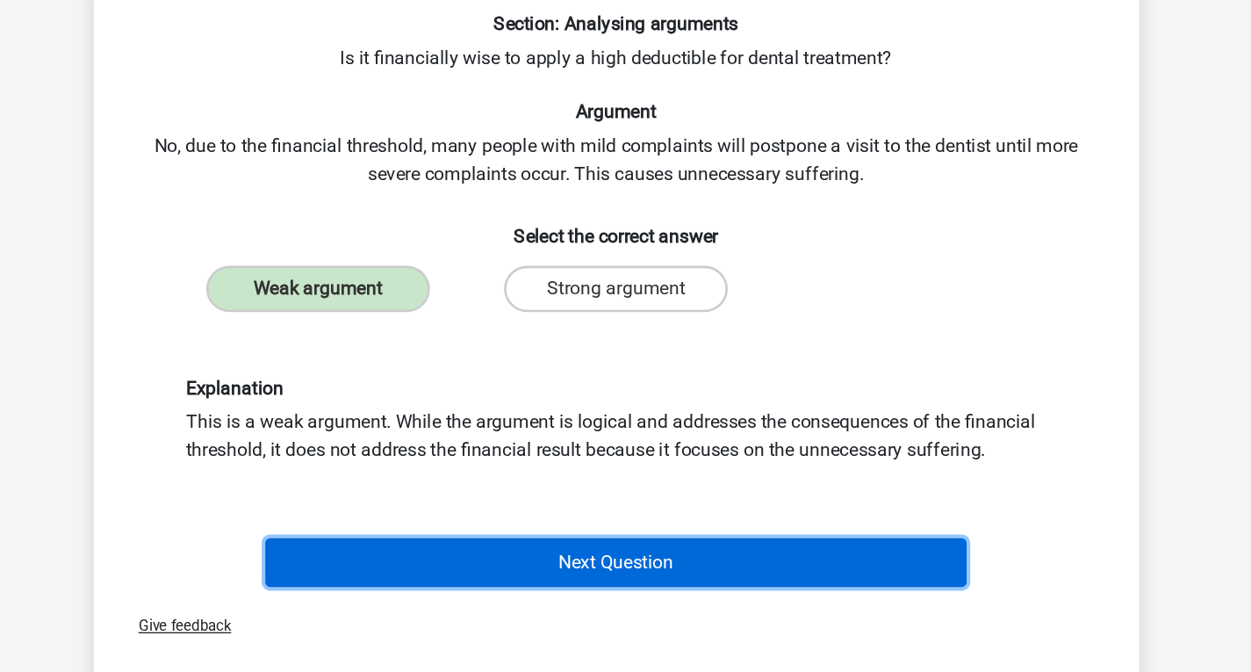
click at [636, 524] on button "Next Question" at bounding box center [625, 525] width 531 height 37
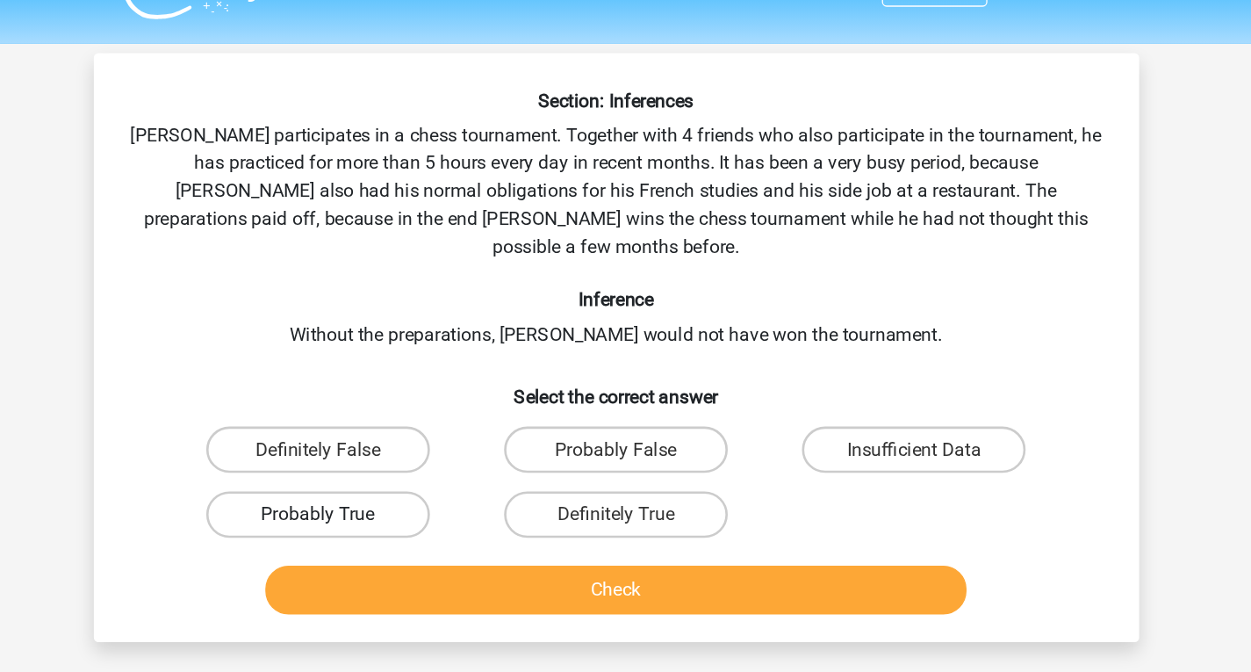
click at [453, 413] on label "Probably True" at bounding box center [399, 430] width 169 height 35
click at [411, 430] on input "Probably True" at bounding box center [404, 435] width 11 height 11
radio input "true"
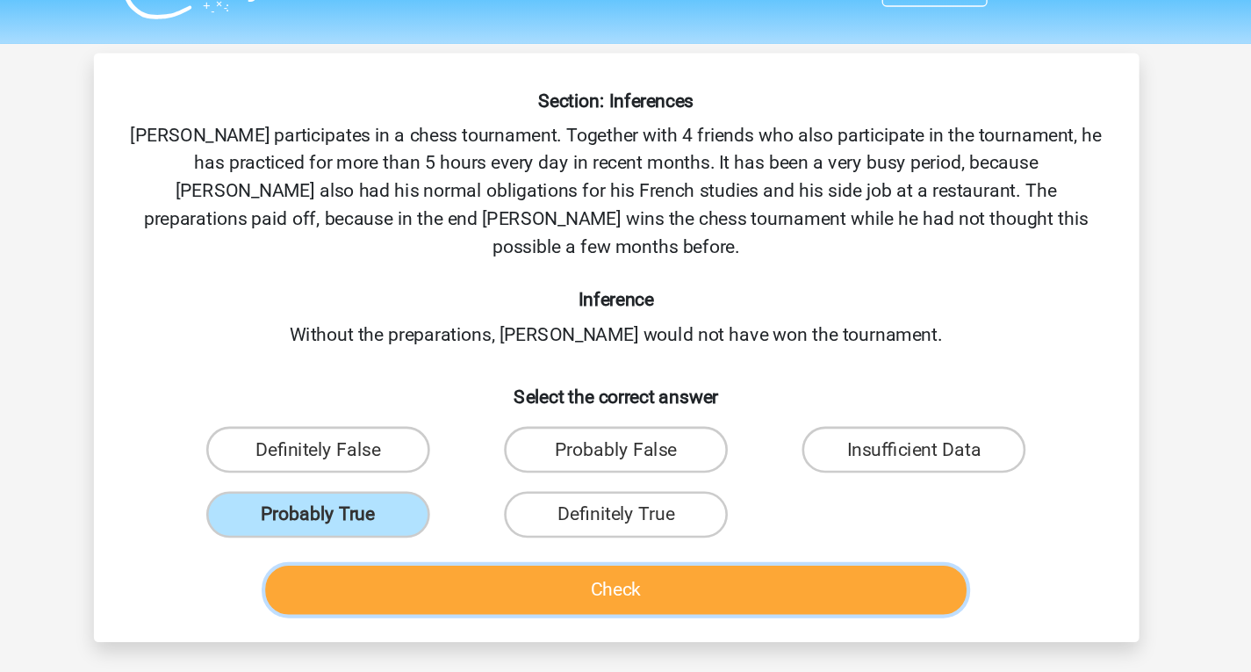
click at [607, 469] on button "Check" at bounding box center [625, 487] width 531 height 37
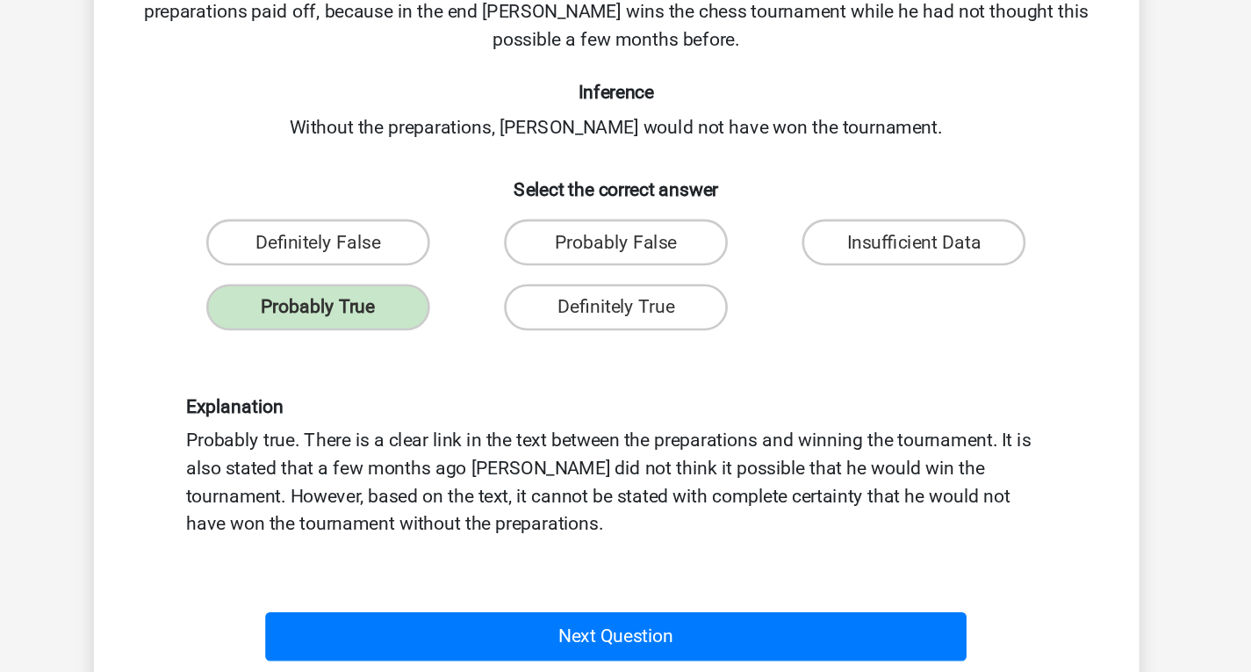
scroll to position [36, 0]
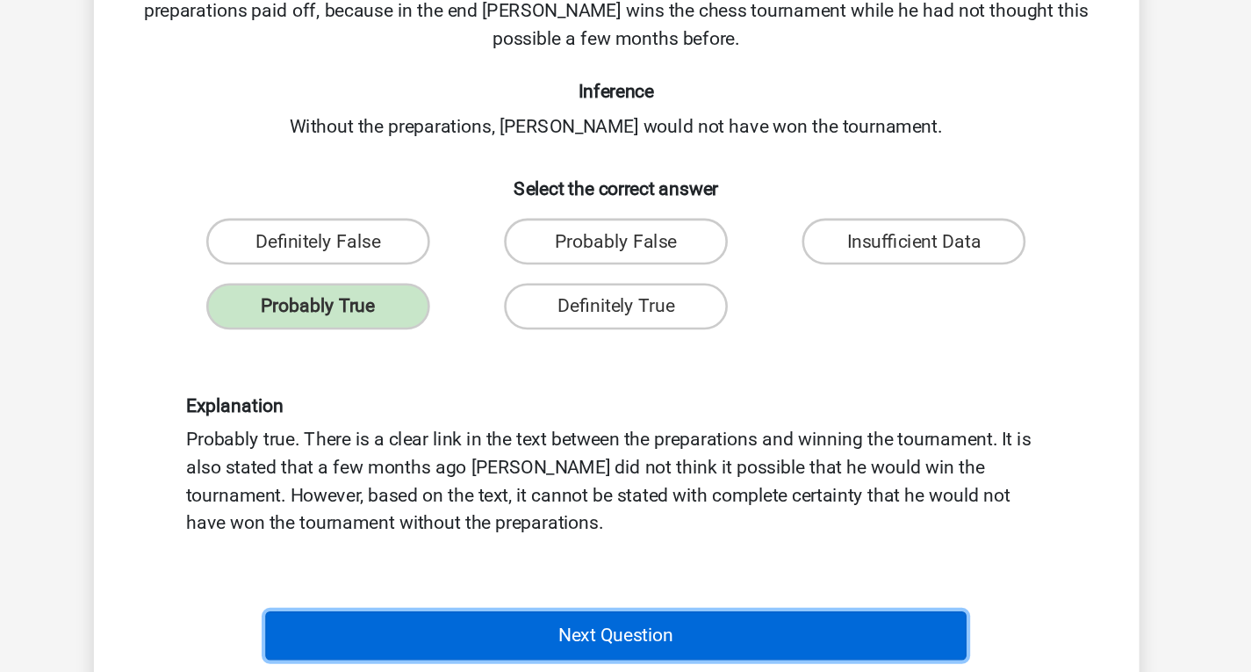
click at [647, 625] on button "Next Question" at bounding box center [625, 643] width 531 height 37
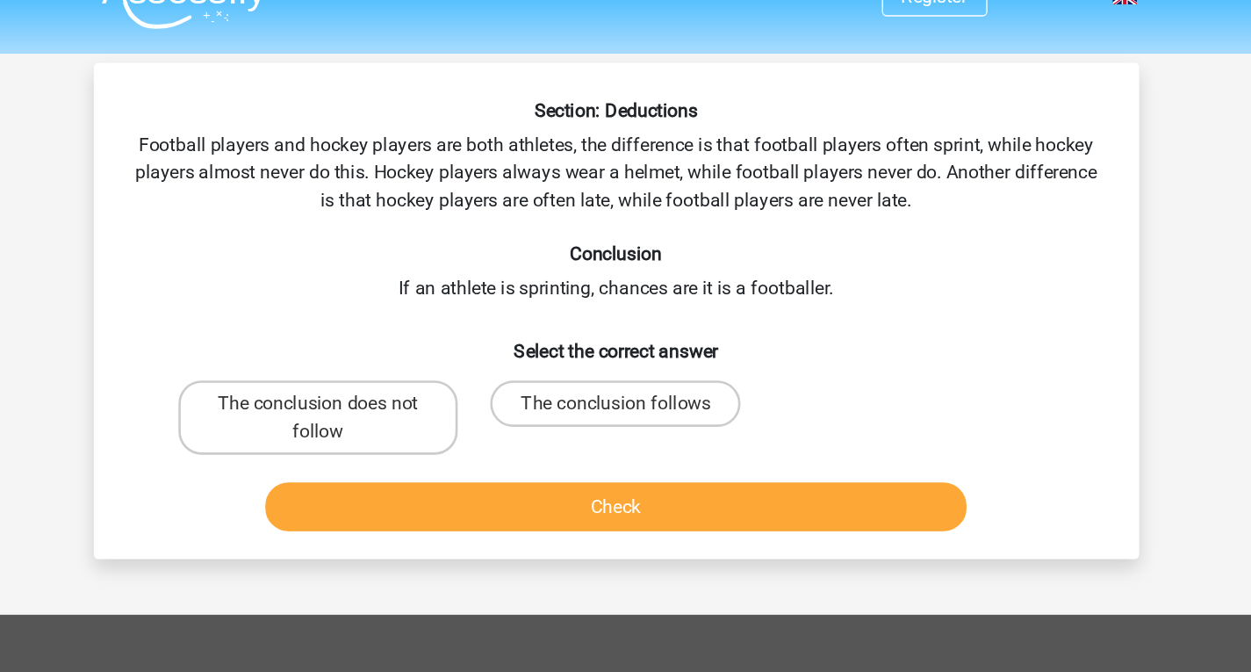
scroll to position [32, 0]
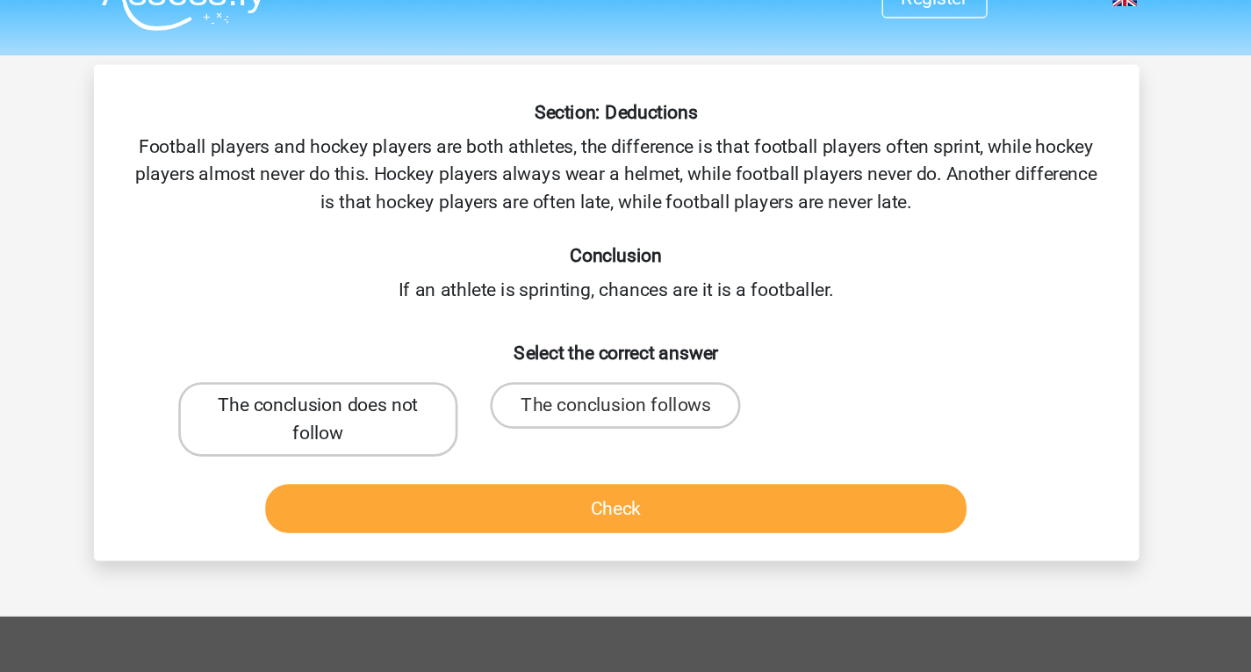
click at [439, 308] on label "The conclusion does not follow" at bounding box center [400, 318] width 212 height 56
click at [411, 308] on input "The conclusion does not follow" at bounding box center [404, 312] width 11 height 11
radio input "true"
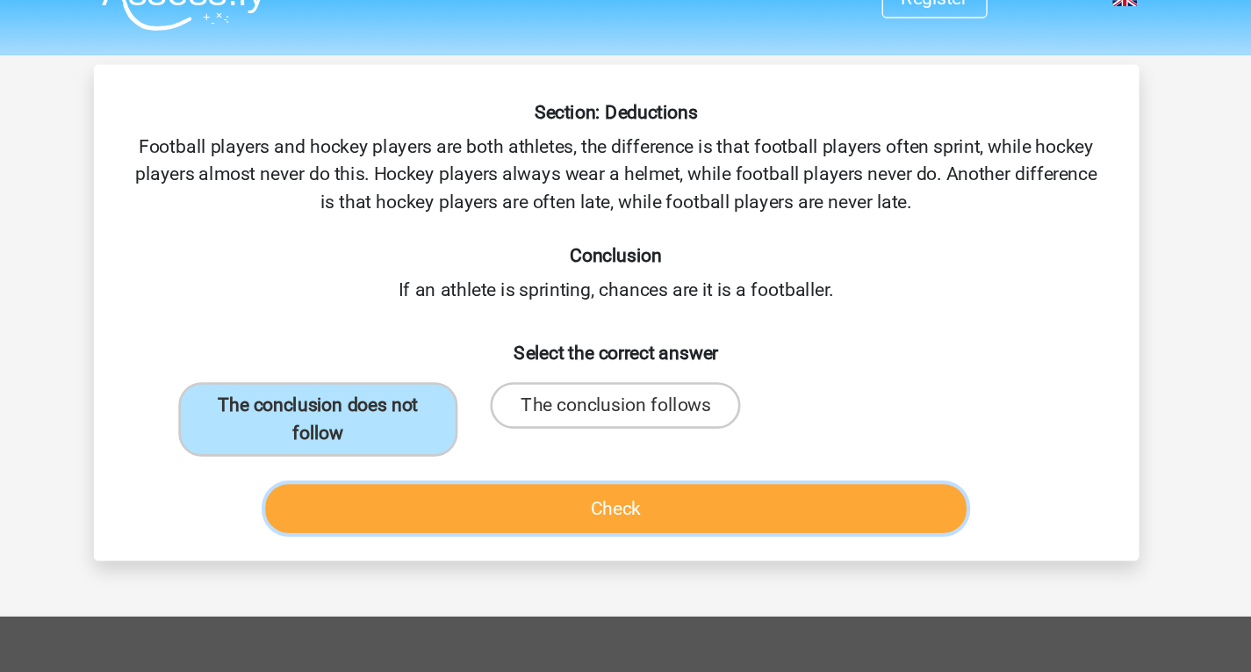
click at [591, 398] on button "Check" at bounding box center [625, 385] width 531 height 37
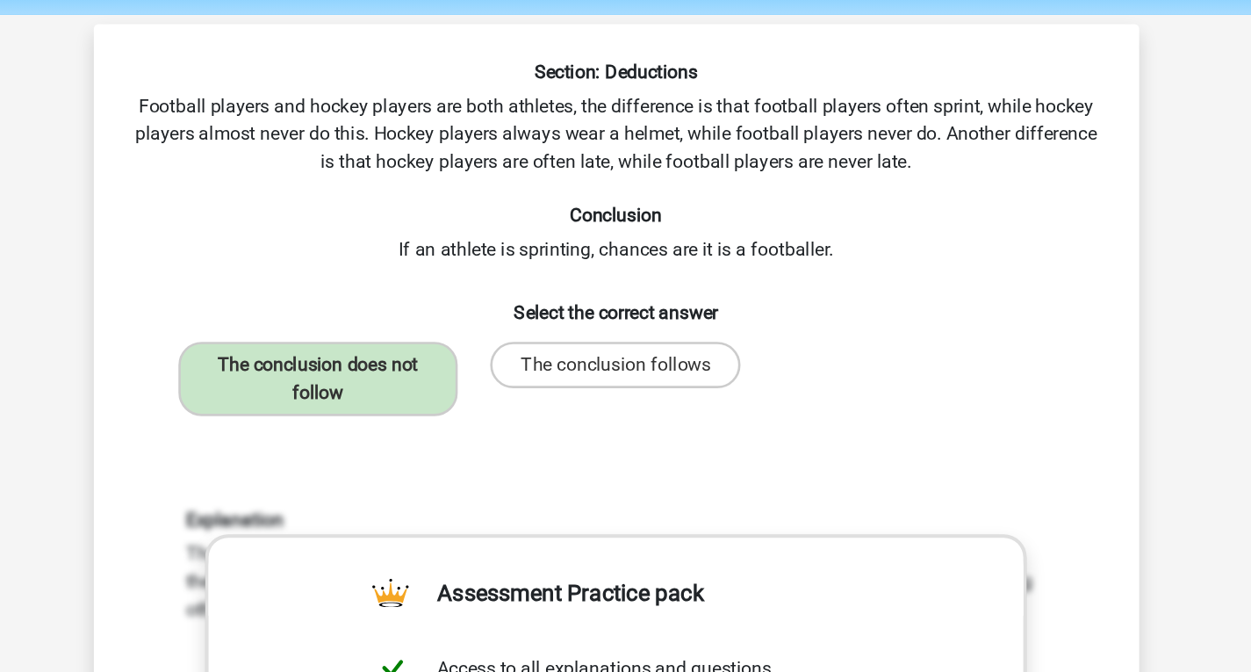
scroll to position [0, 0]
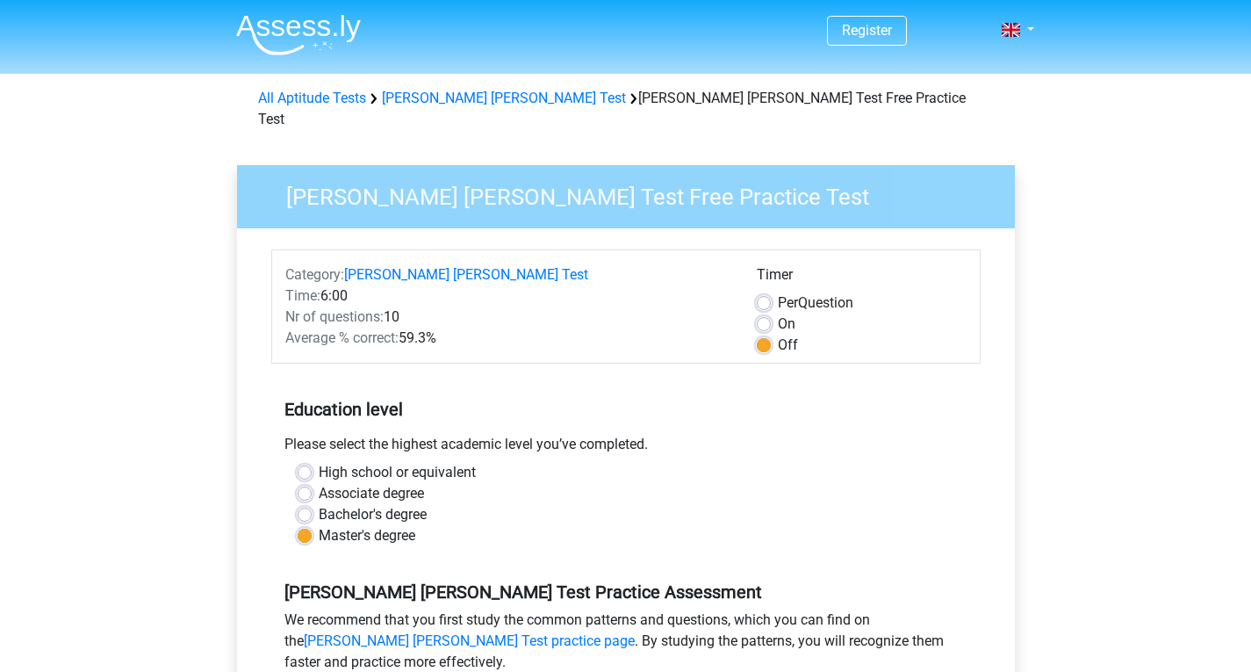
scroll to position [288, 0]
